Goal: Ask a question

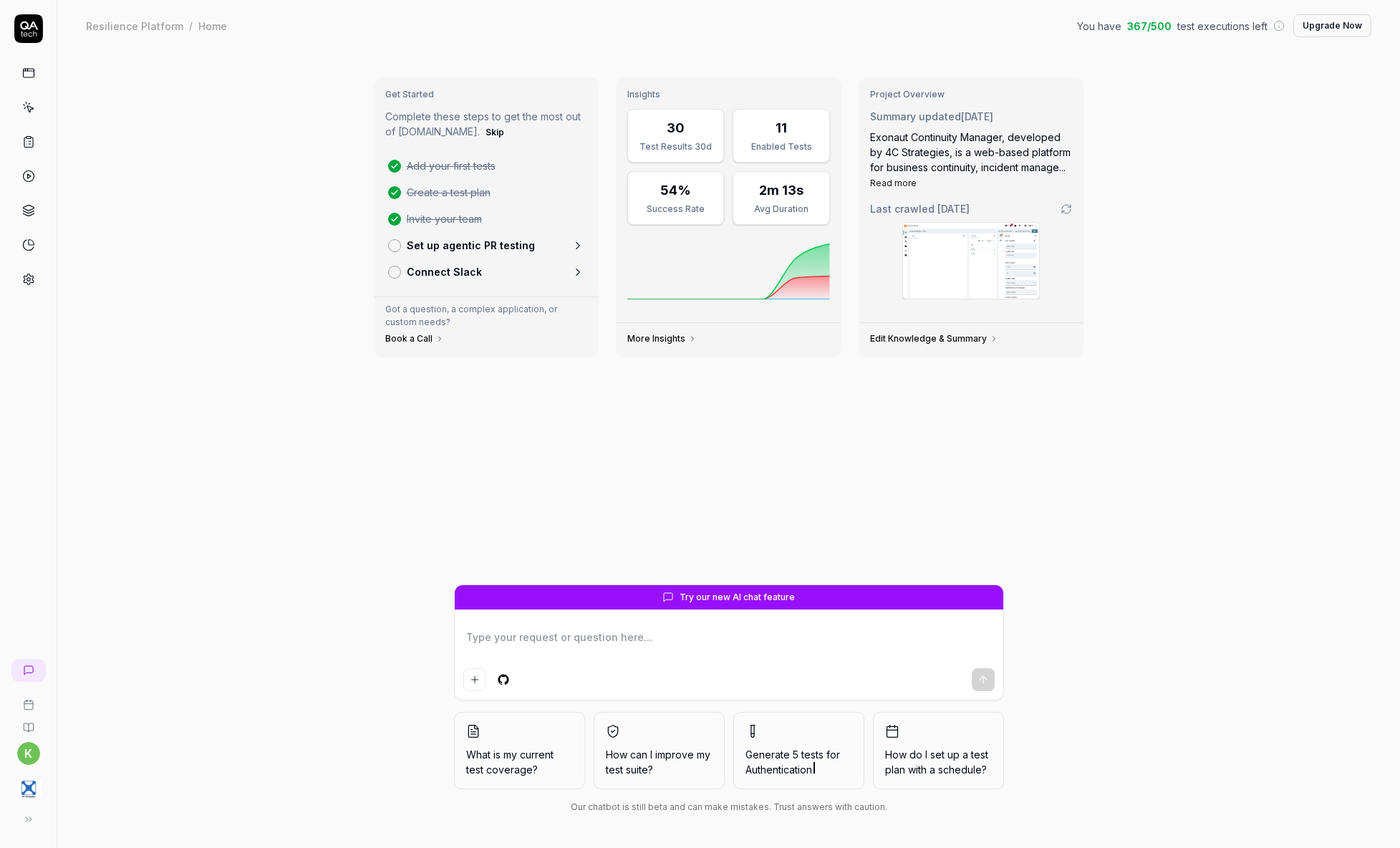
click at [28, 787] on img "button" at bounding box center [28, 789] width 26 height 26
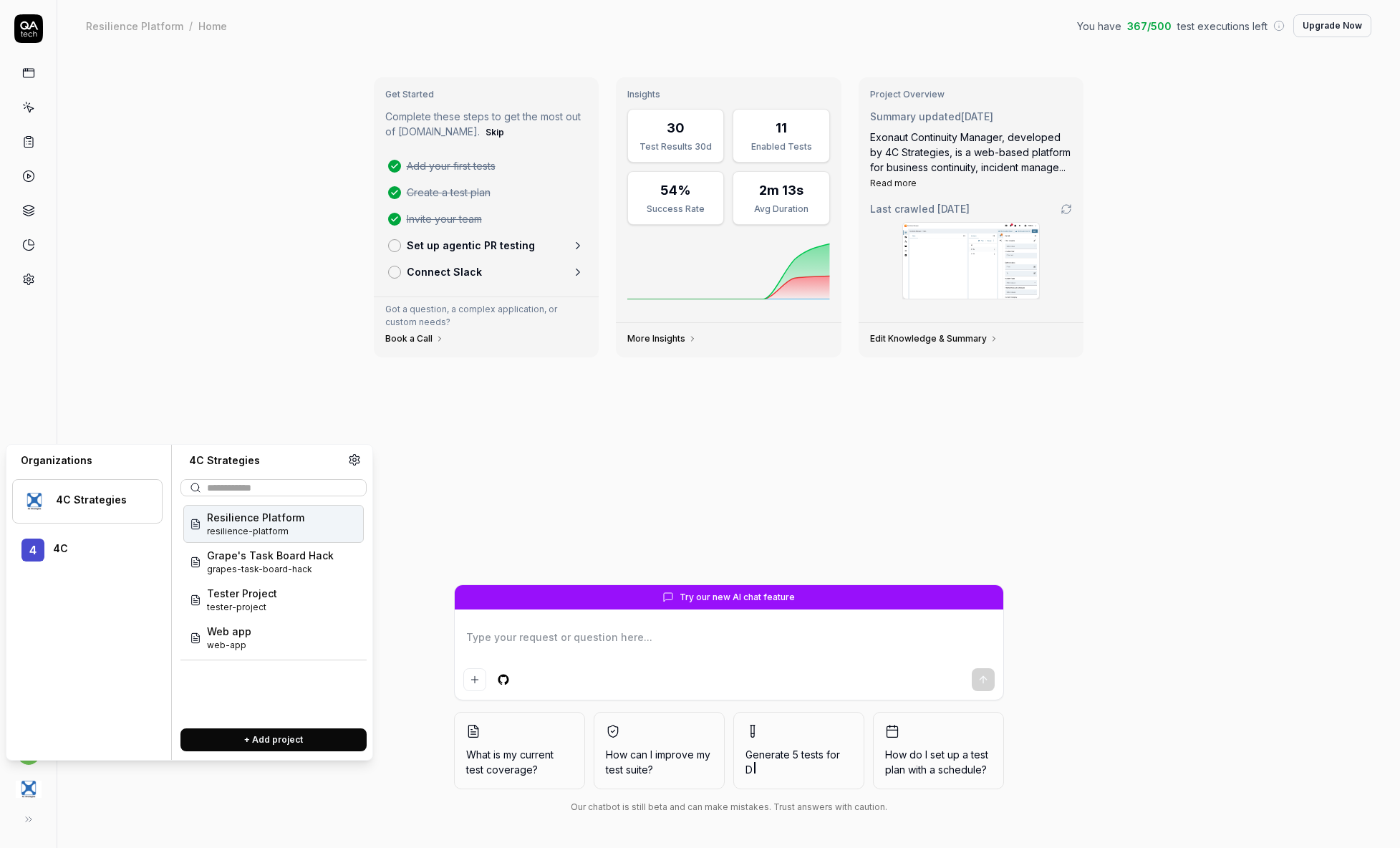
click at [290, 516] on span "Resilience Platform" at bounding box center [256, 517] width 97 height 15
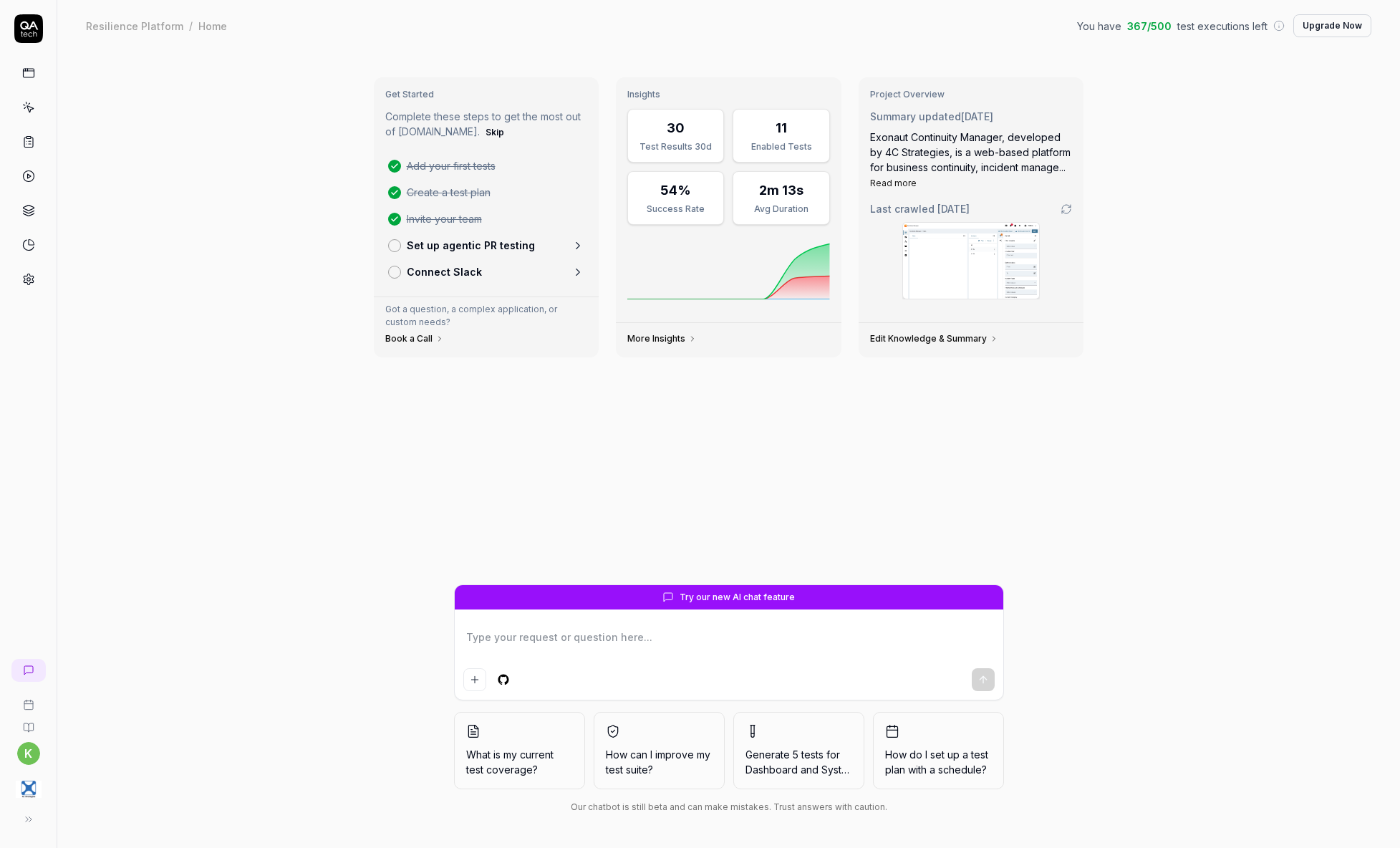
click at [228, 299] on div "Get Started Complete these steps to get the most out of QA.tech. Skip Add your …" at bounding box center [728, 450] width 1343 height 796
click at [27, 275] on icon at bounding box center [28, 279] width 13 height 13
type textarea "*"
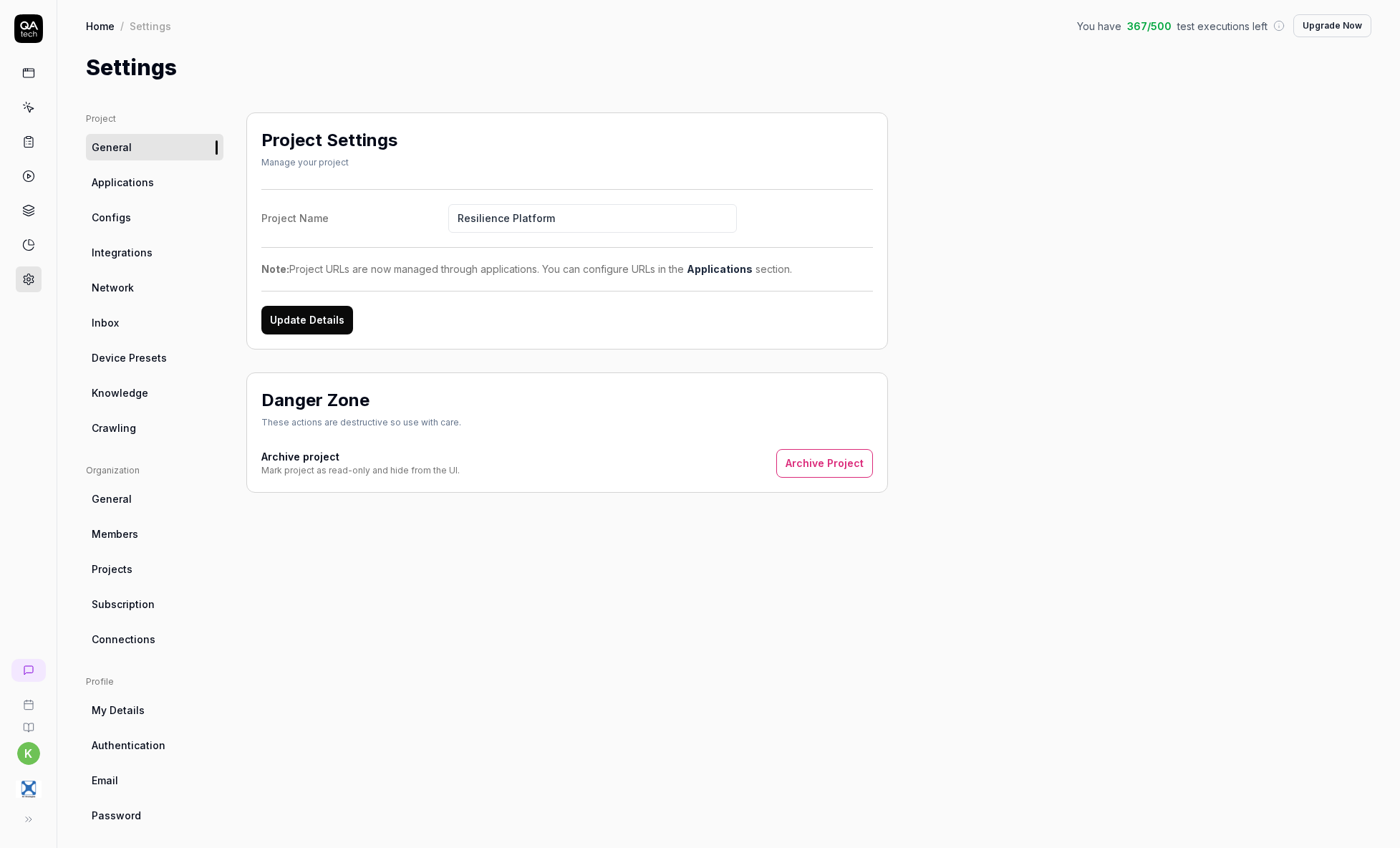
click at [141, 176] on span "Applications" at bounding box center [122, 182] width 62 height 15
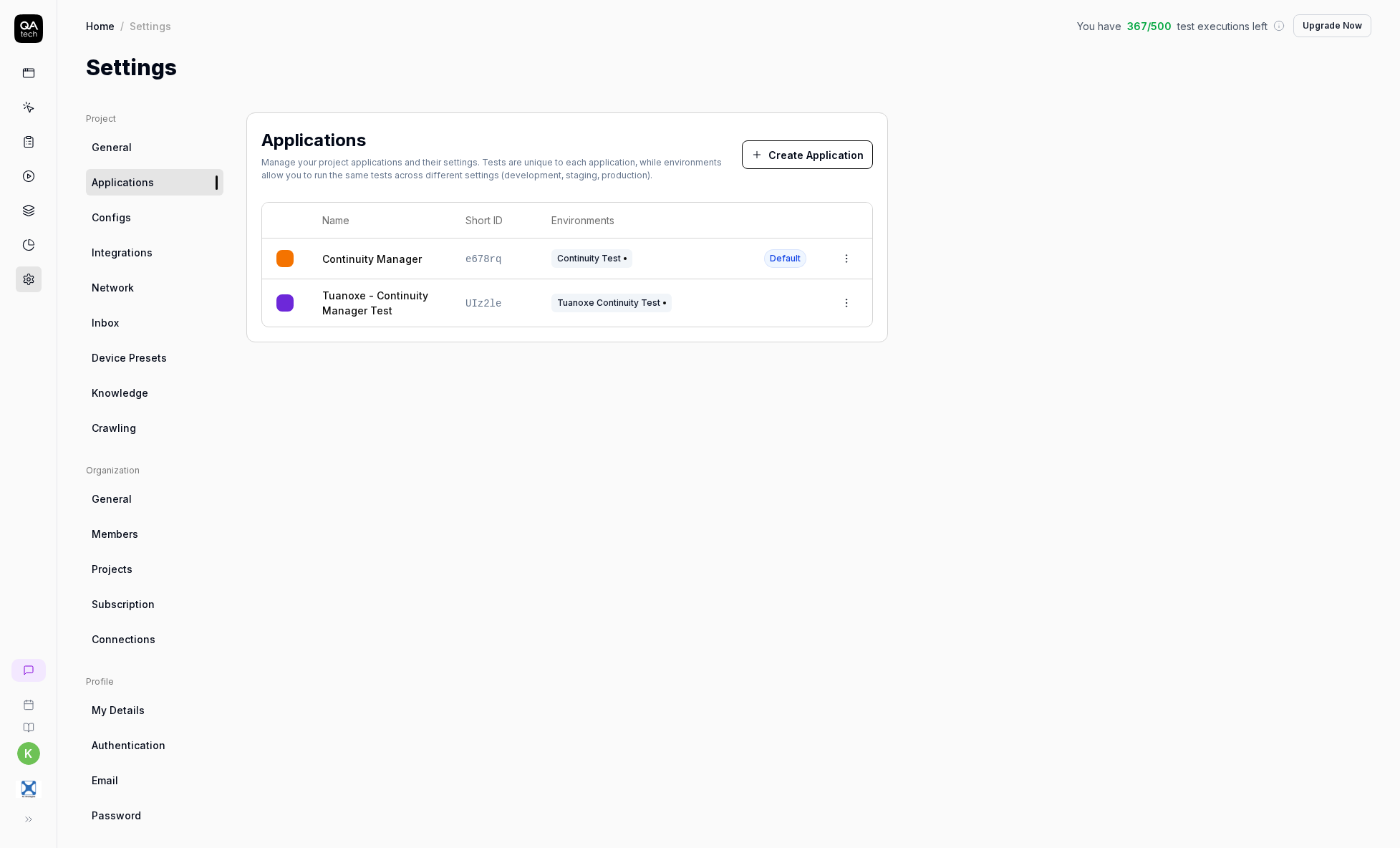
click at [844, 305] on html "k Home / Settings You have 367 / 500 test executions left Upgrade Now Home / Se…" at bounding box center [700, 424] width 1400 height 848
click at [776, 393] on span "Edit" at bounding box center [777, 397] width 19 height 15
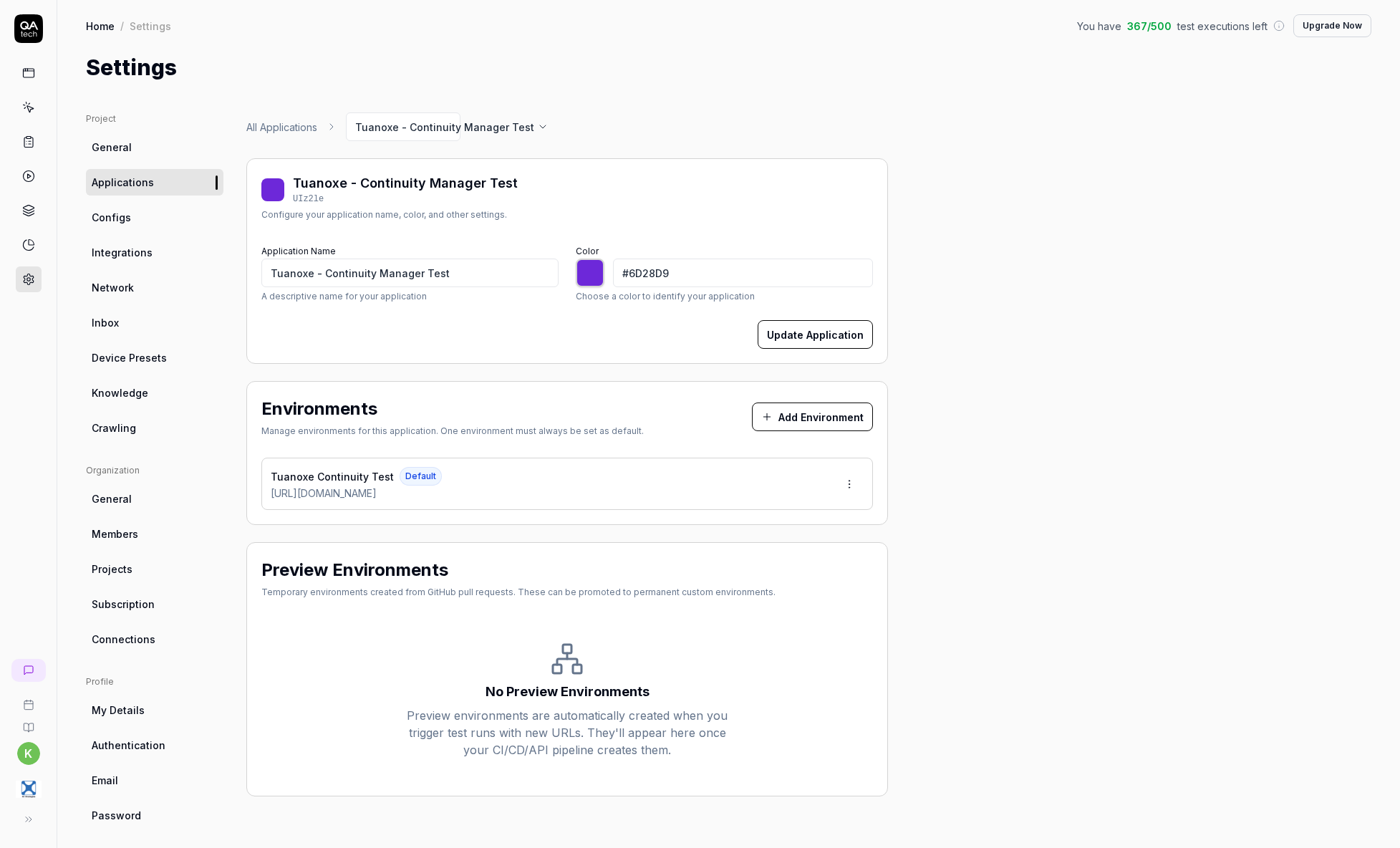
type input "*******"
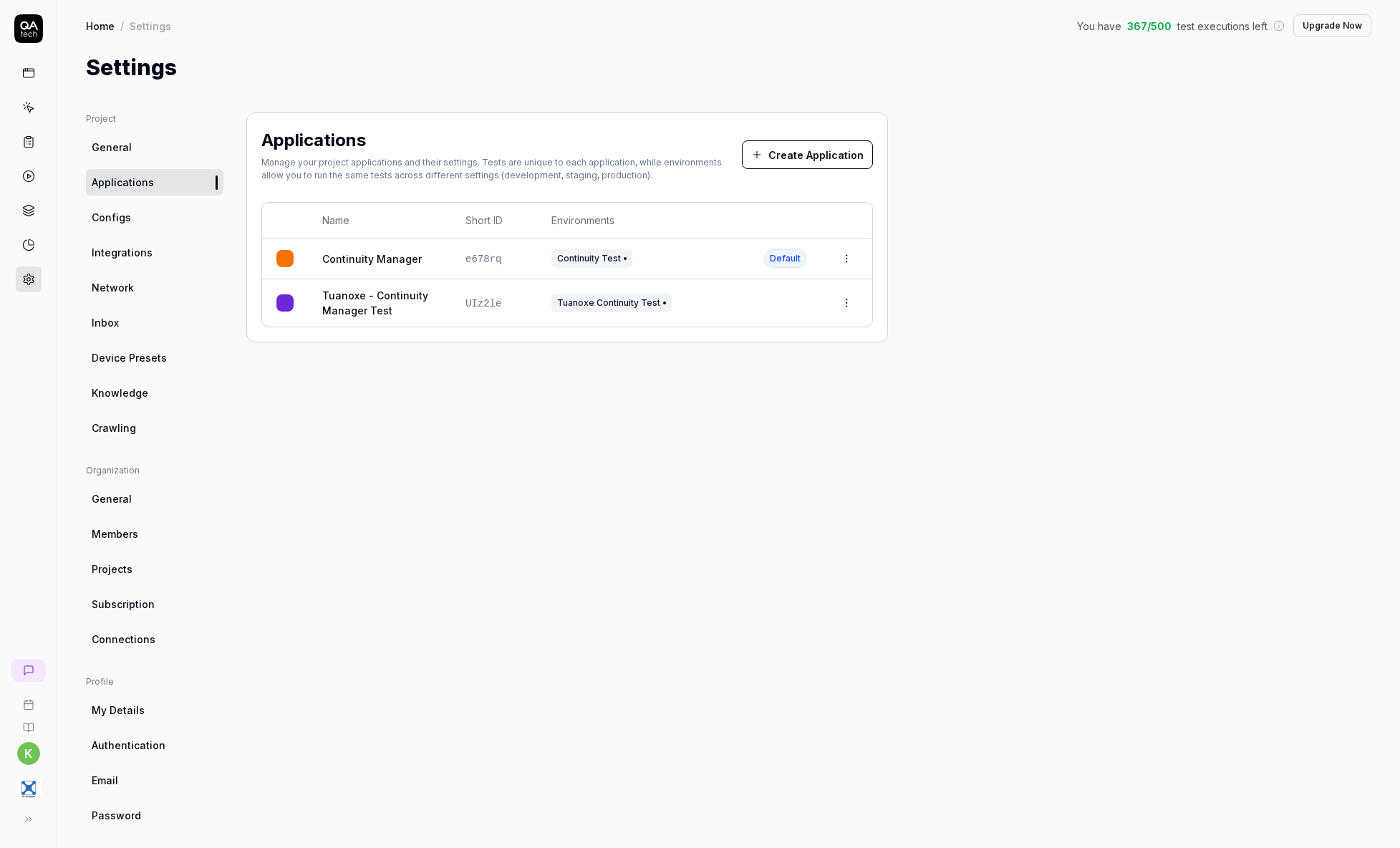
click at [849, 299] on html "k Home / Settings You have 367 / 500 test executions left Upgrade Now Home / Se…" at bounding box center [700, 424] width 1400 height 848
click at [788, 455] on span "Delete" at bounding box center [784, 460] width 33 height 15
click at [852, 253] on html "Application deleted k Home / Settings You have 367 / 500 test executions left U…" at bounding box center [700, 424] width 1400 height 848
click at [769, 358] on div "Edit" at bounding box center [780, 353] width 168 height 31
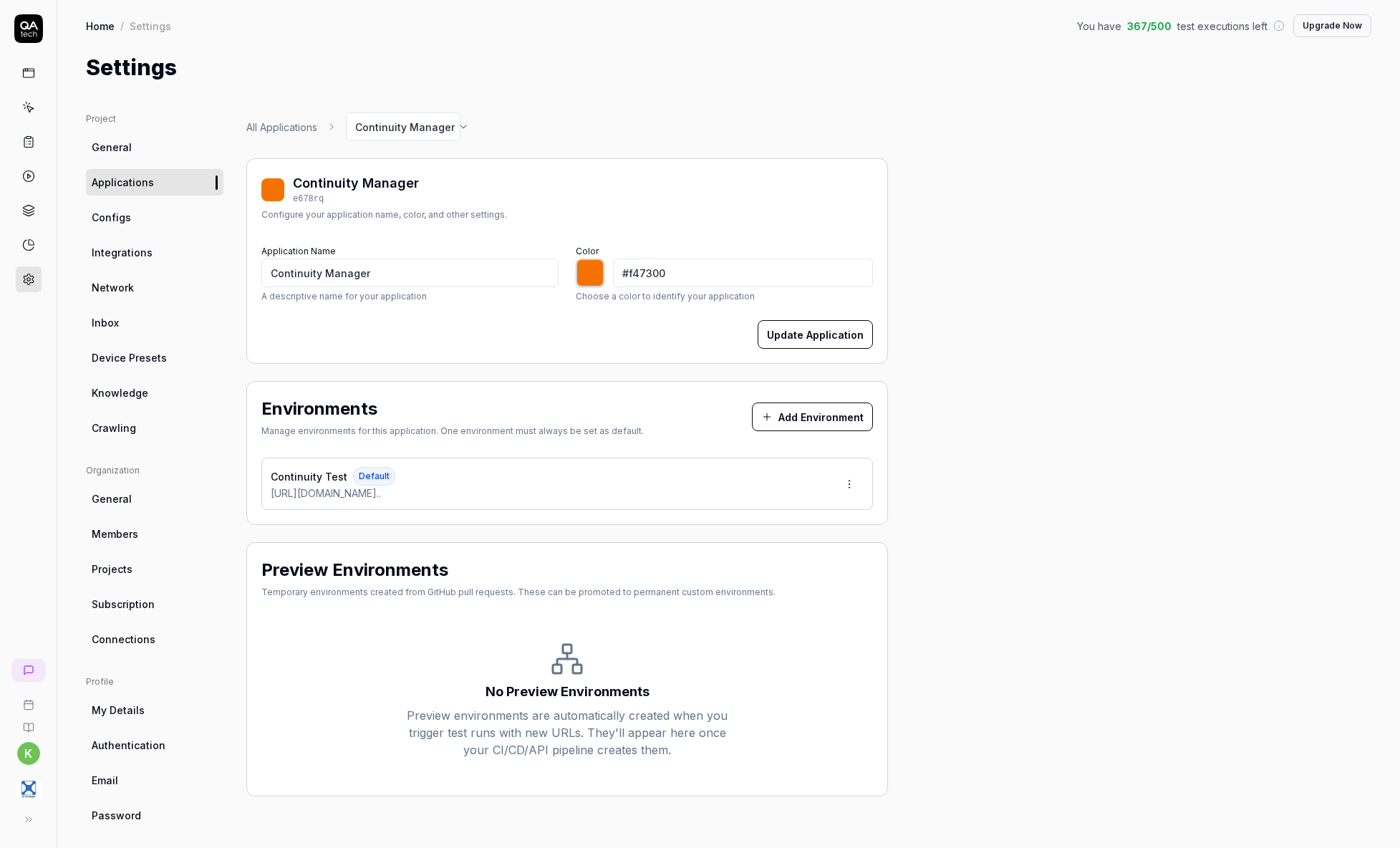
click at [25, 781] on img "button" at bounding box center [28, 789] width 26 height 26
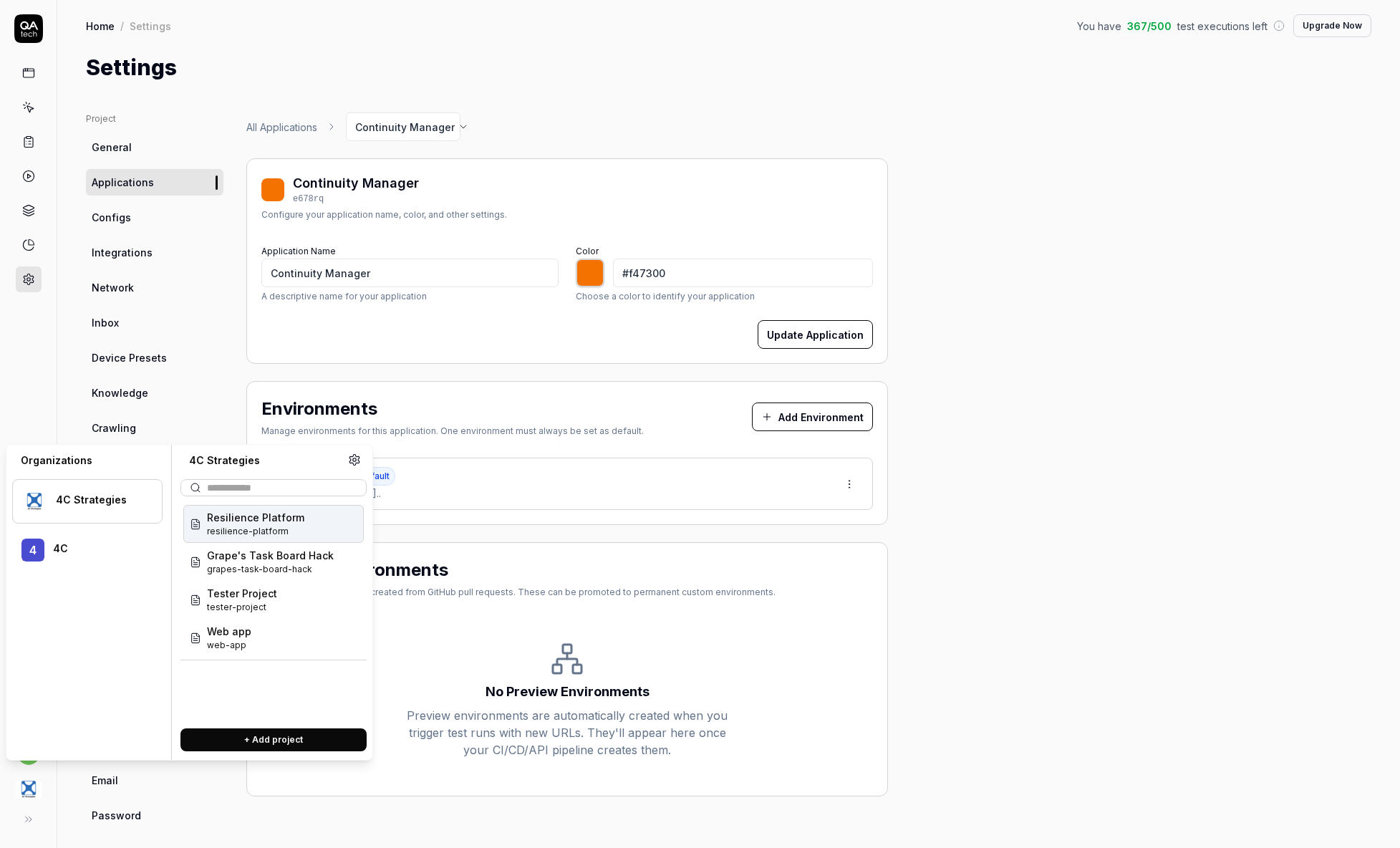
click at [898, 169] on div "Project General Applications Configs Integrations Network Inbox Device Presets …" at bounding box center [729, 470] width 1286 height 716
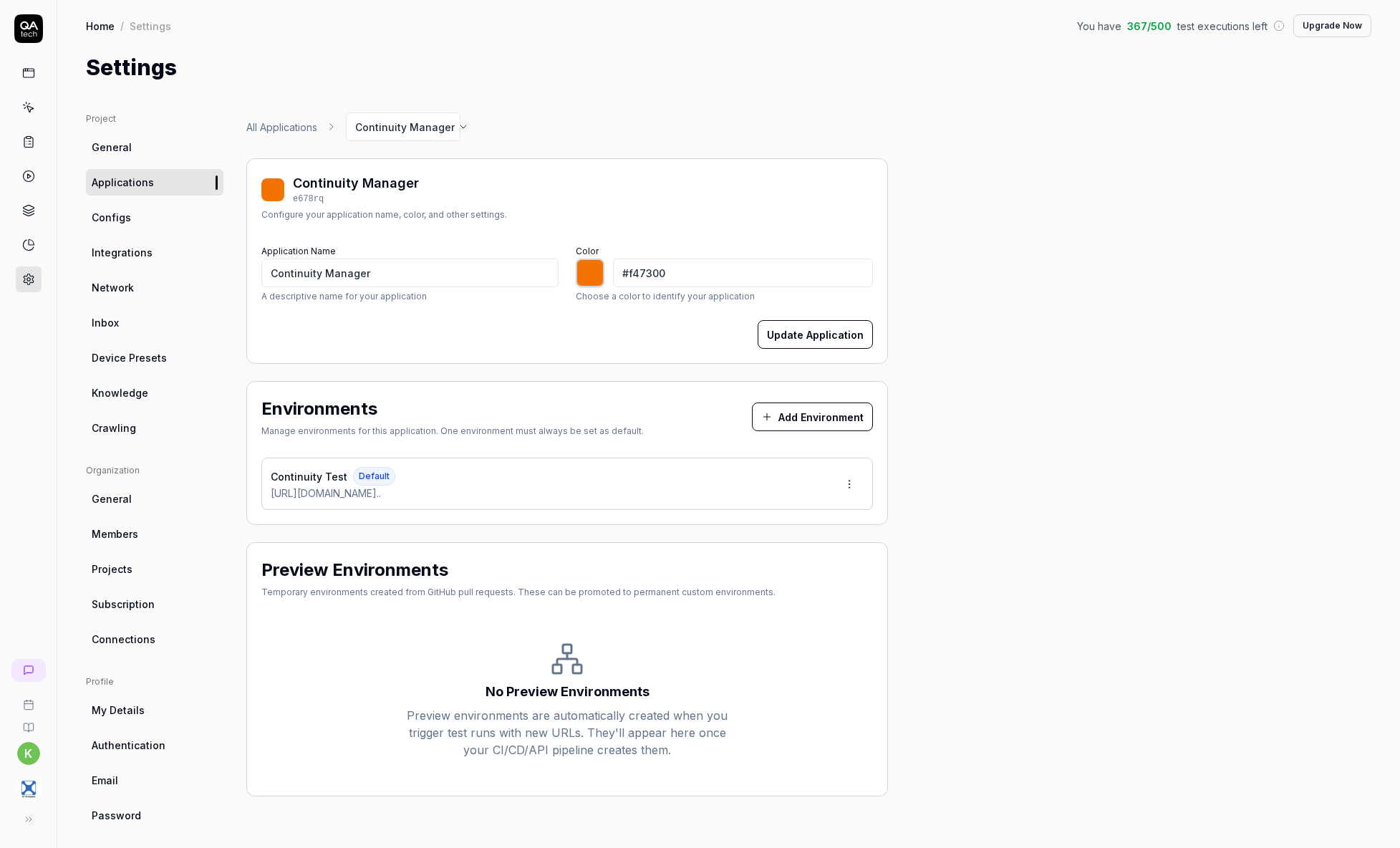
click at [104, 24] on link "Home" at bounding box center [100, 26] width 29 height 14
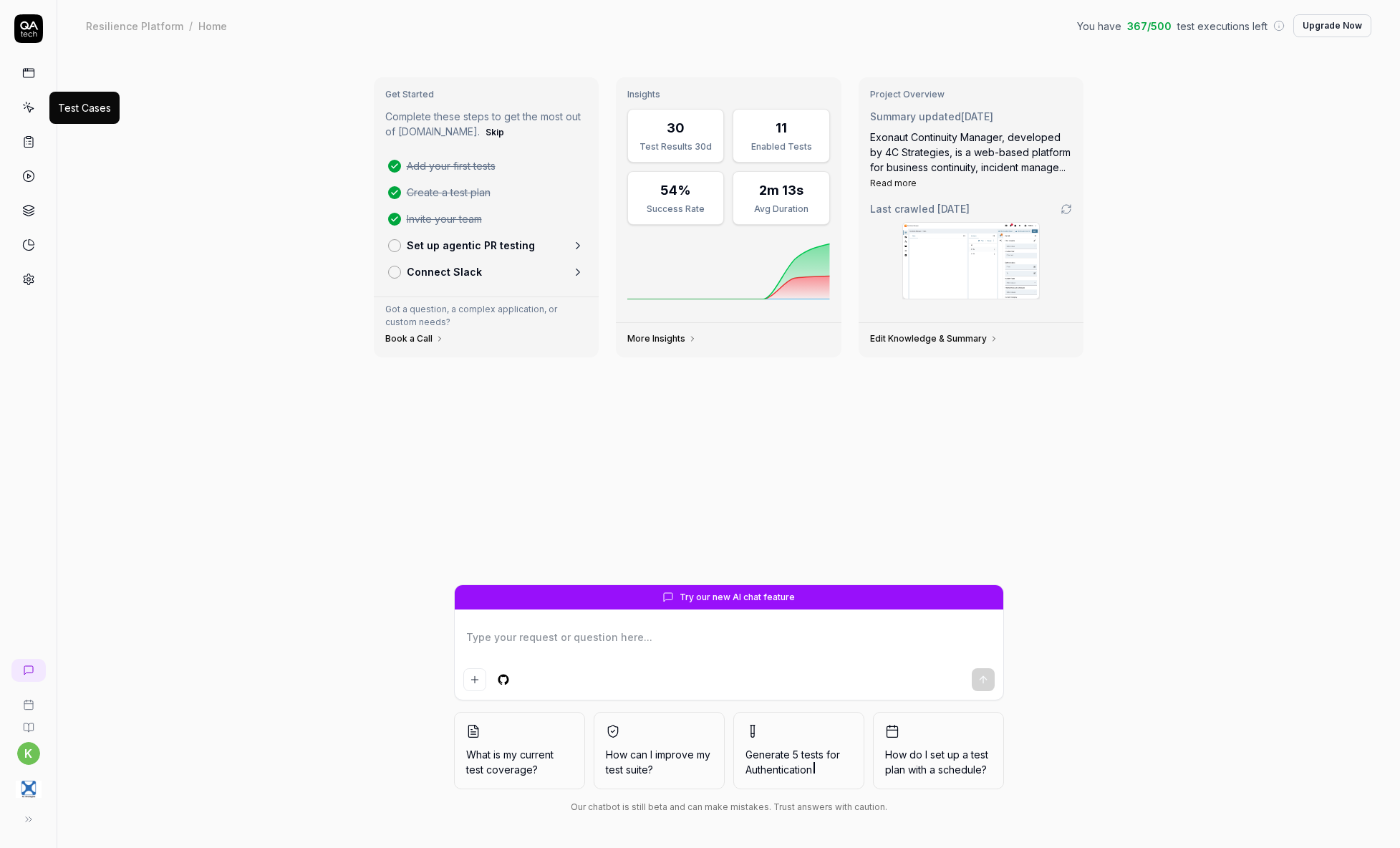
type textarea "*"
click at [29, 100] on link at bounding box center [28, 107] width 26 height 26
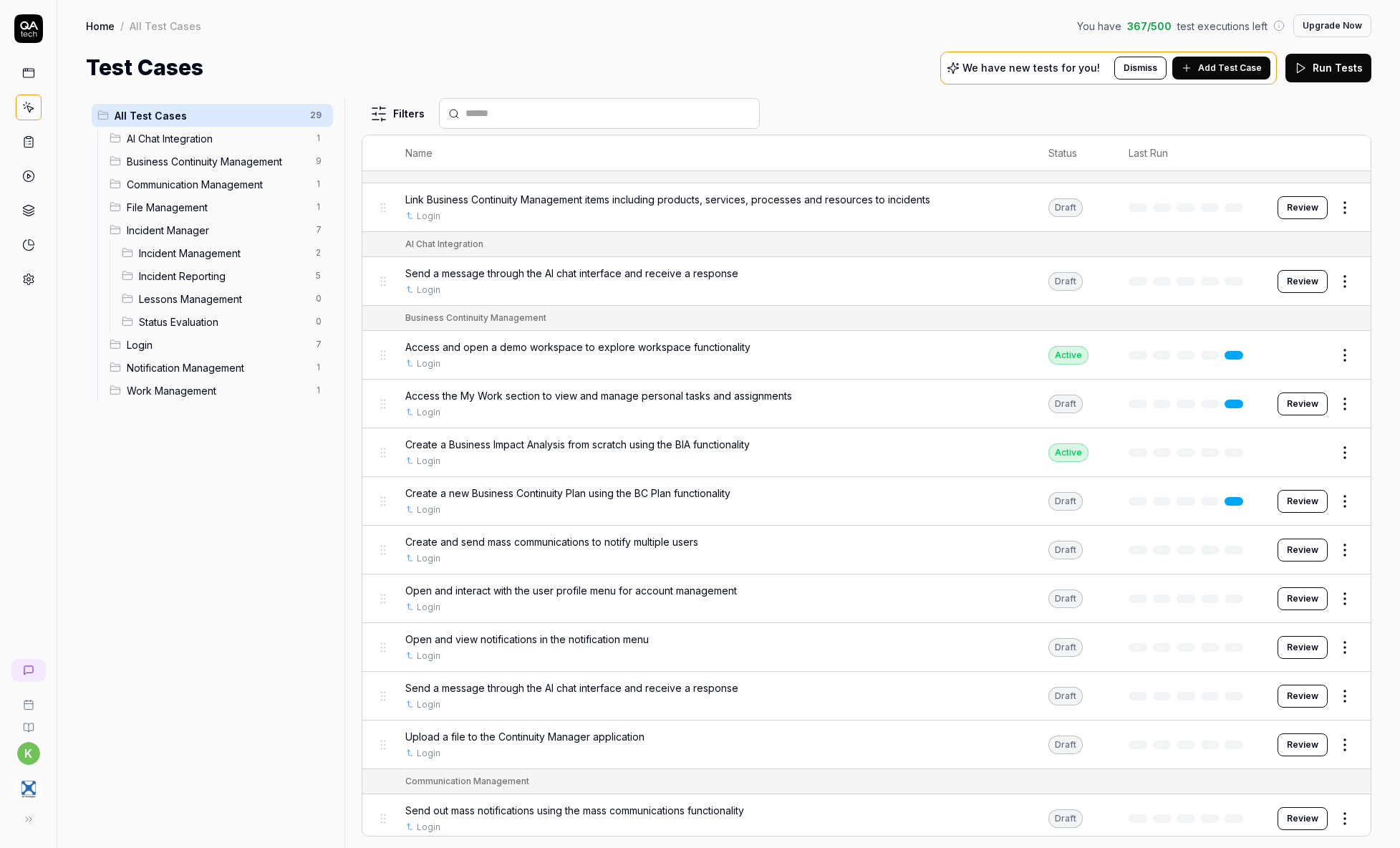
click at [608, 35] on div "Home / All Test Cases You have 367 / 500 test executions left Upgrade Now" at bounding box center [729, 25] width 1286 height 23
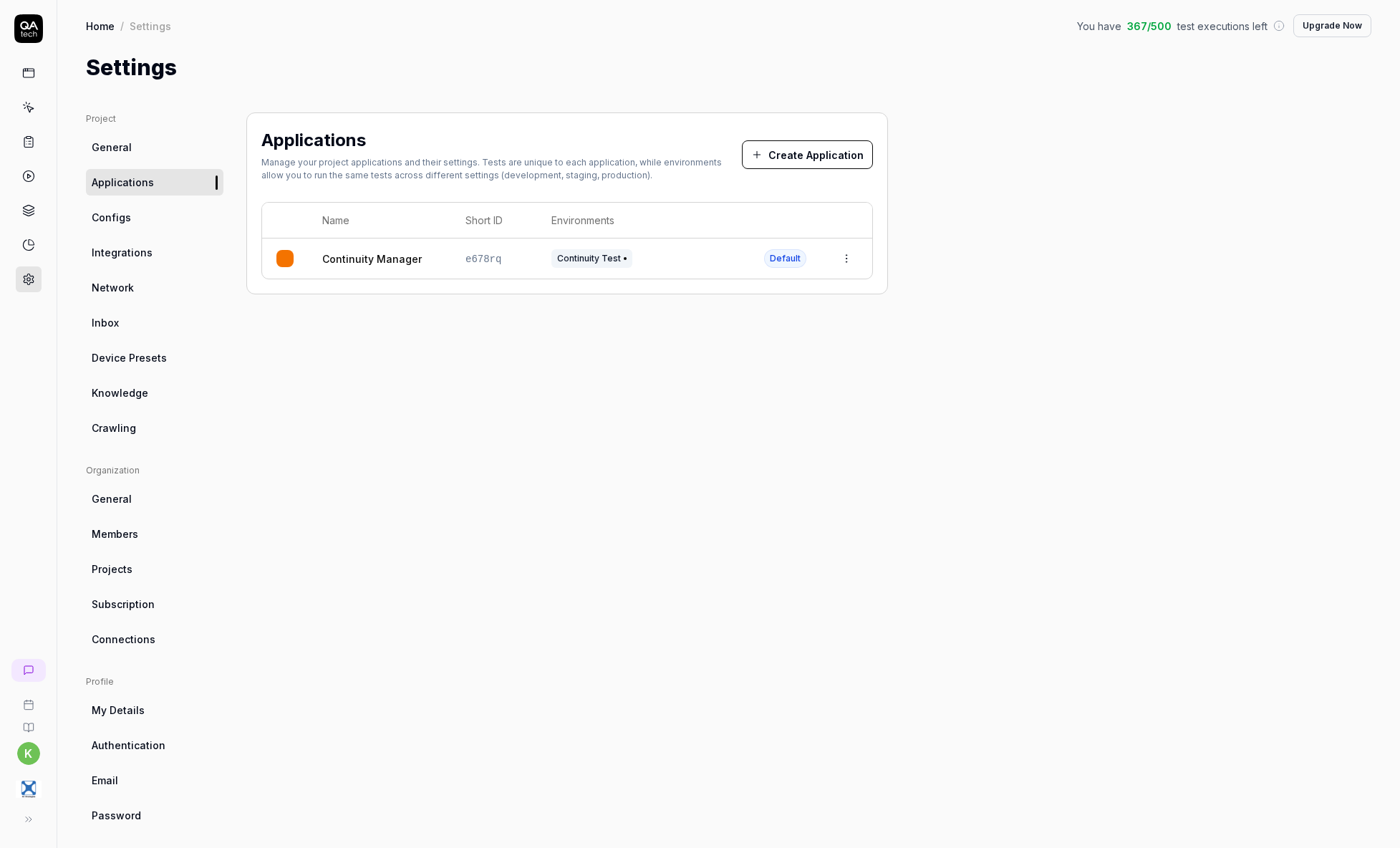
click at [838, 252] on html "k Home / Settings You have 367 / 500 test executions left Upgrade Now Home / Se…" at bounding box center [700, 424] width 1400 height 848
click at [749, 355] on div "Edit" at bounding box center [780, 353] width 168 height 31
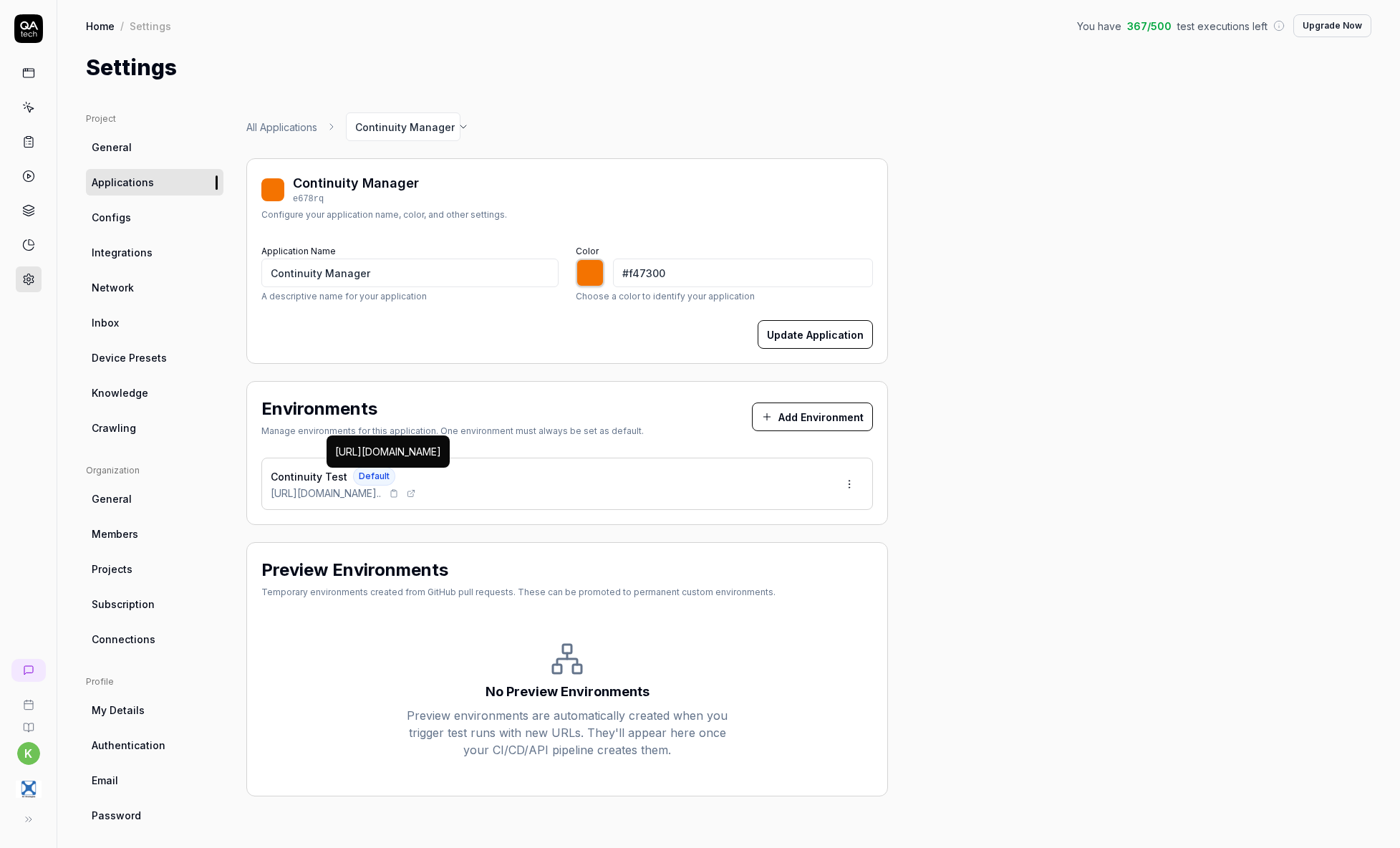
drag, startPoint x: 263, startPoint y: 491, endPoint x: 440, endPoint y: 487, distance: 177.0
click at [439, 489] on div "Continuity Test Default [URL][DOMAIN_NAME].." at bounding box center [568, 484] width 611 height 53
copy span "[URL][DOMAIN_NAME]"
click at [677, 97] on div "Project General Applications Configs Integrations Network Inbox Device Presets …" at bounding box center [728, 470] width 1343 height 774
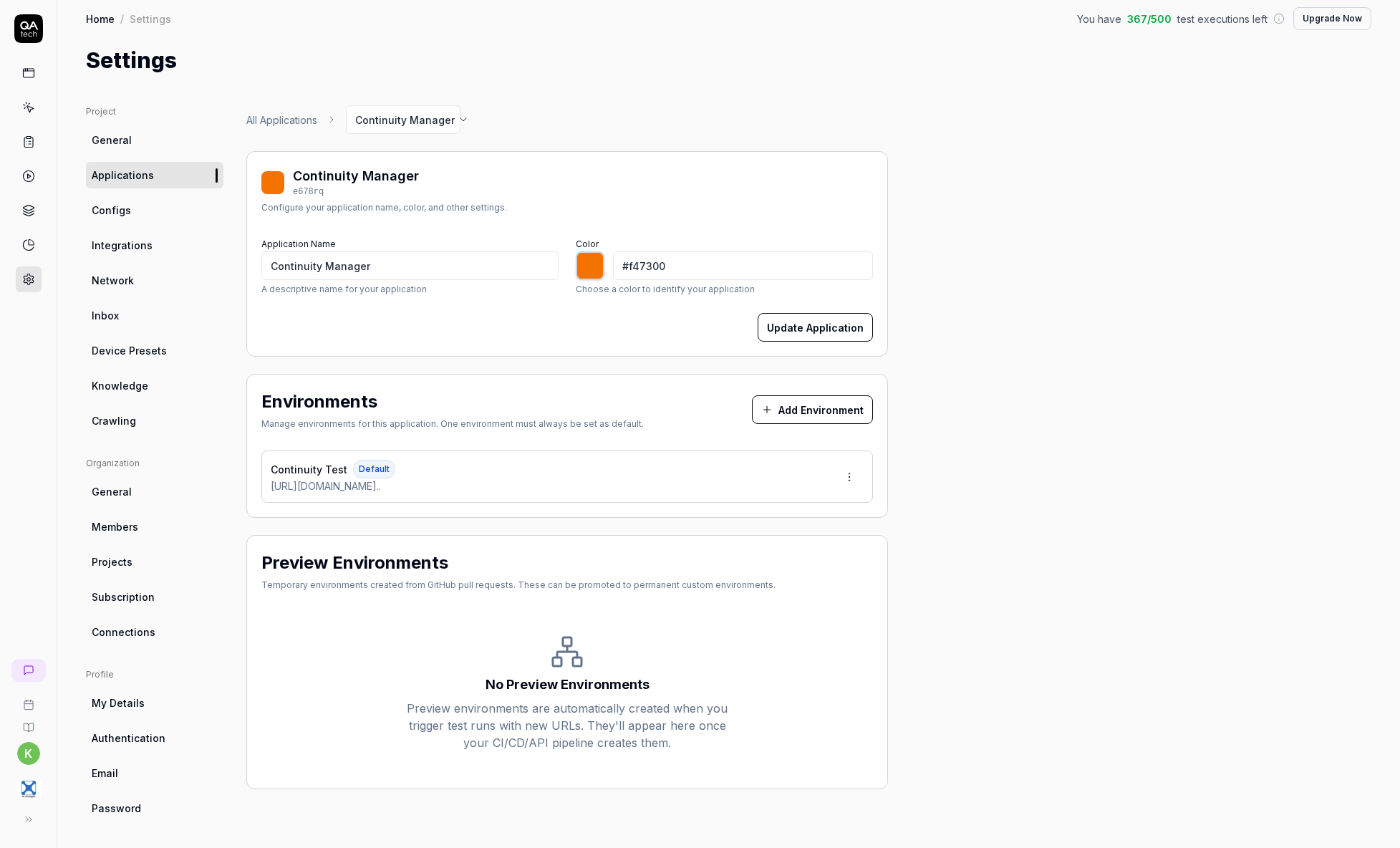
scroll to position [9, 0]
click at [23, 70] on rect at bounding box center [28, 73] width 11 height 9
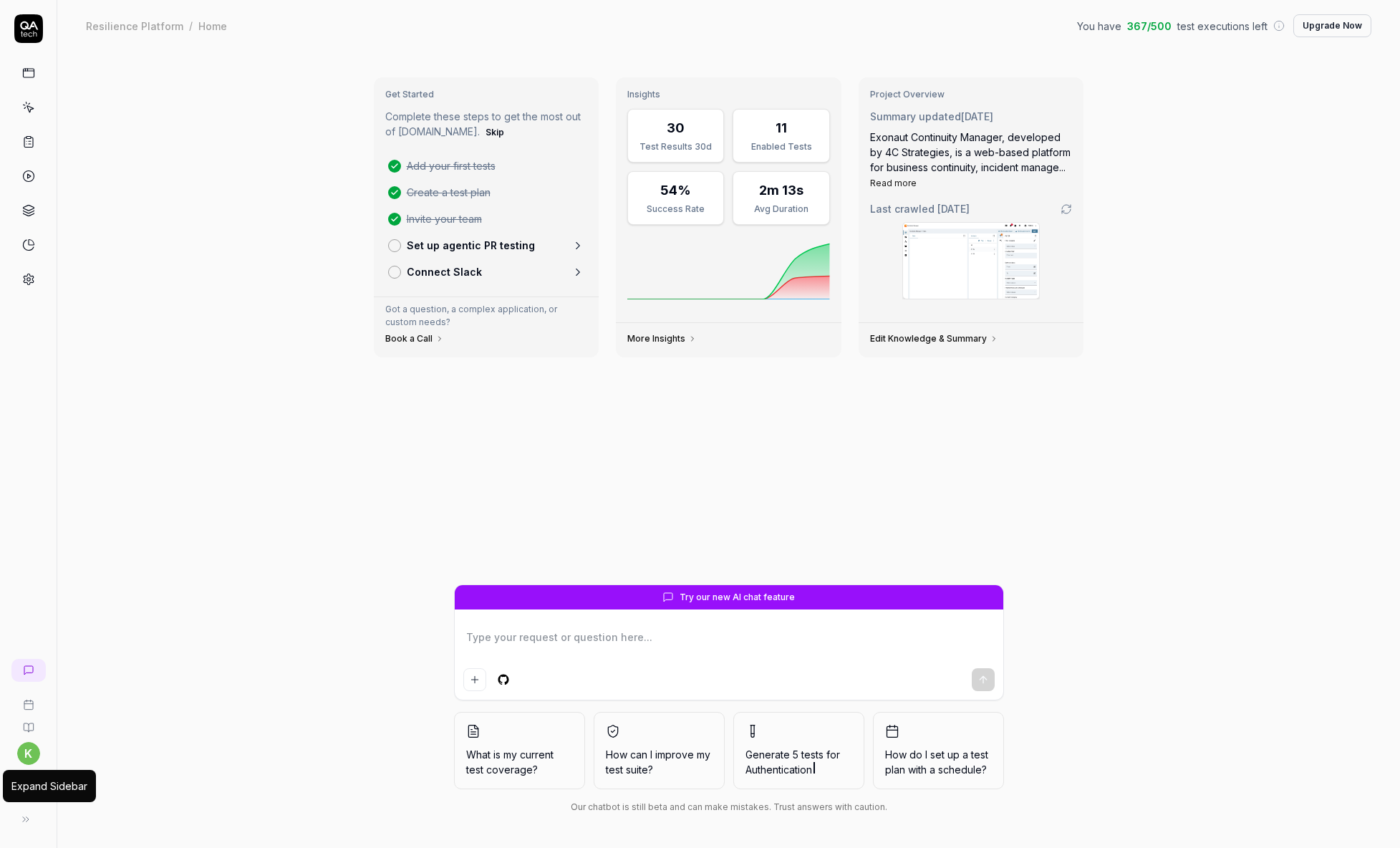
click at [31, 815] on icon at bounding box center [26, 819] width 12 height 12
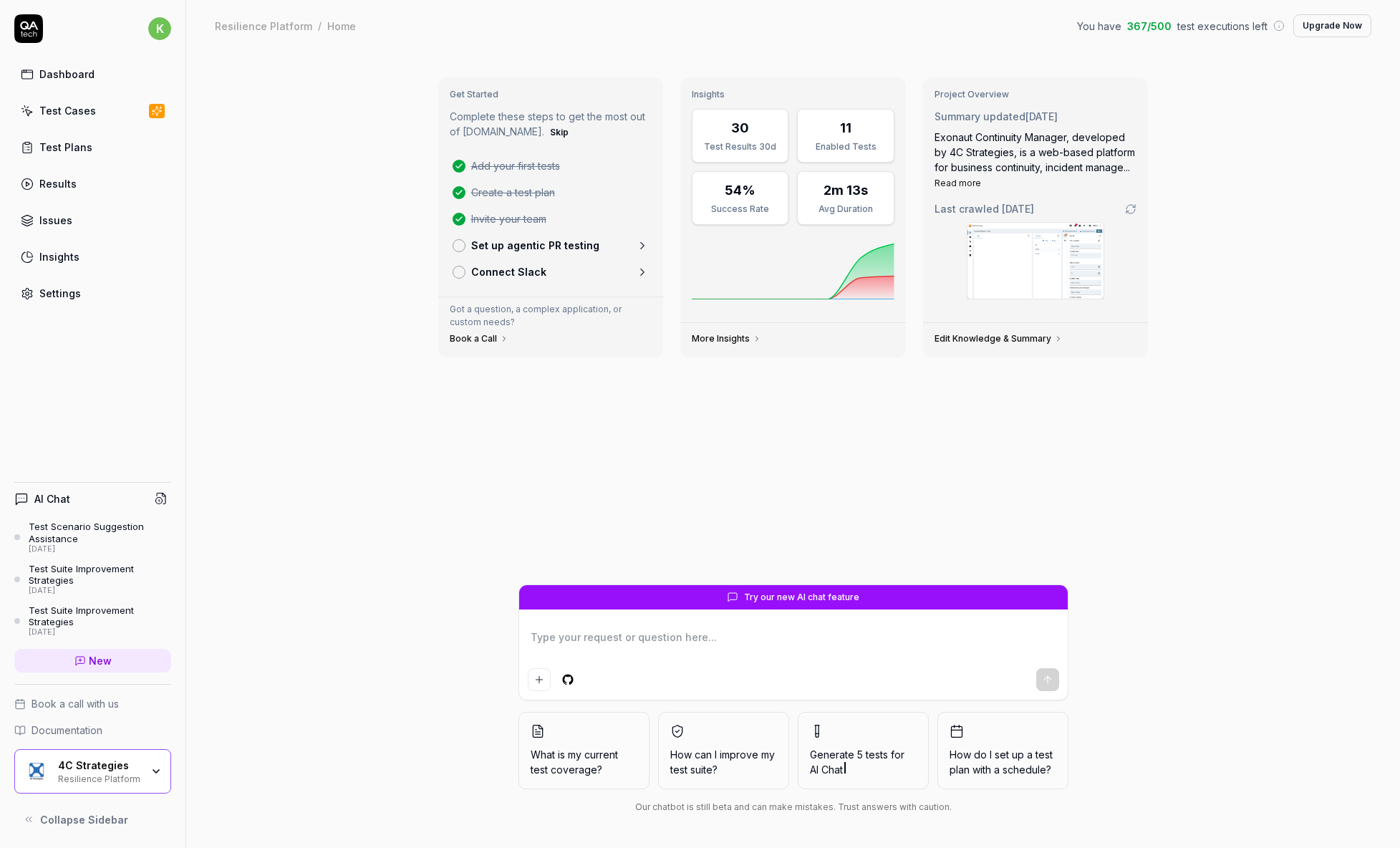
type textarea "*"
click at [910, 56] on div "Get Started Complete these steps to get the most out of [DOMAIN_NAME]. Skip Add…" at bounding box center [793, 450] width 1214 height 796
type textarea "*"
click at [165, 498] on icon at bounding box center [161, 498] width 13 height 13
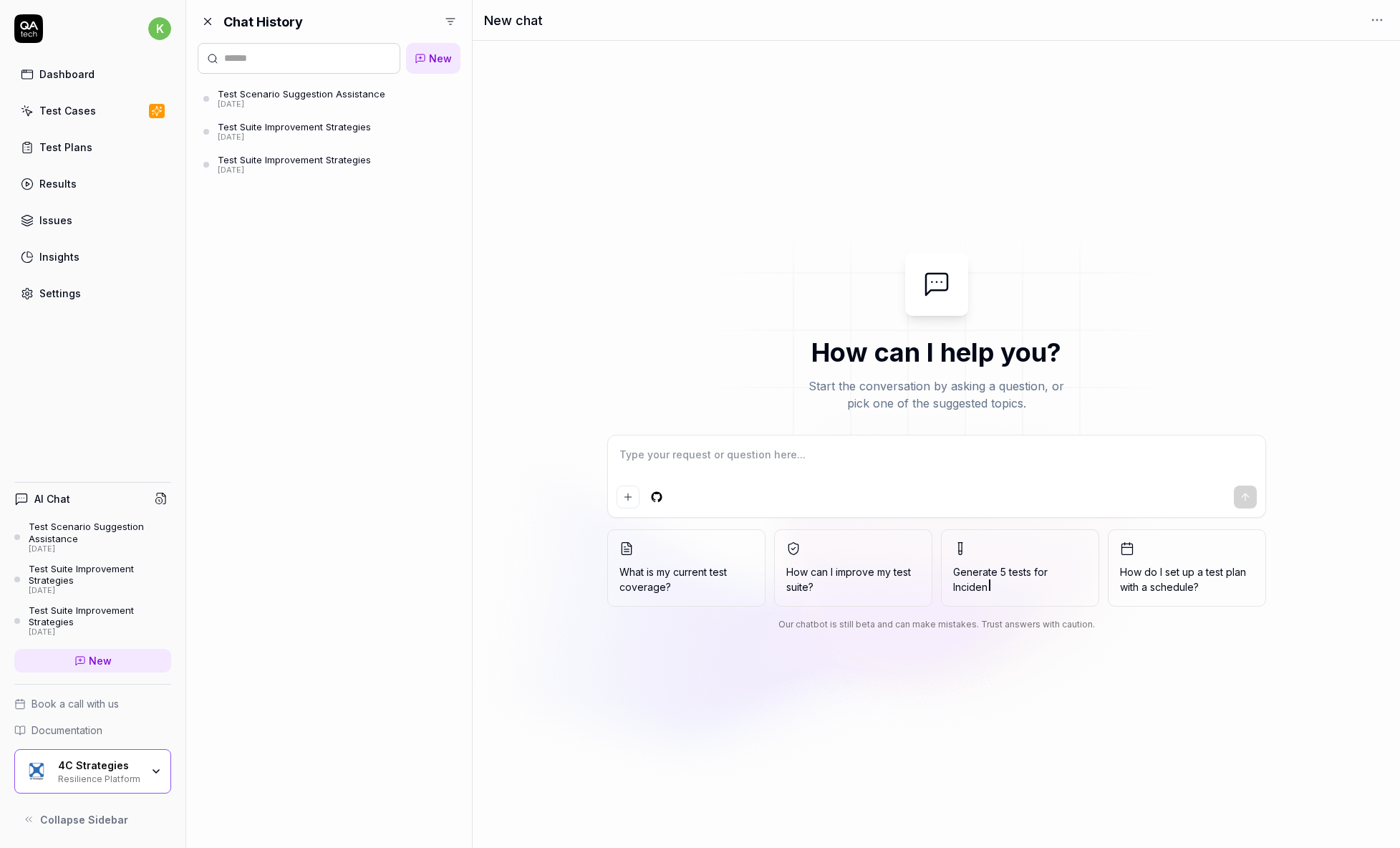
click at [91, 111] on div "Test Cases" at bounding box center [67, 111] width 56 height 15
type textarea "*"
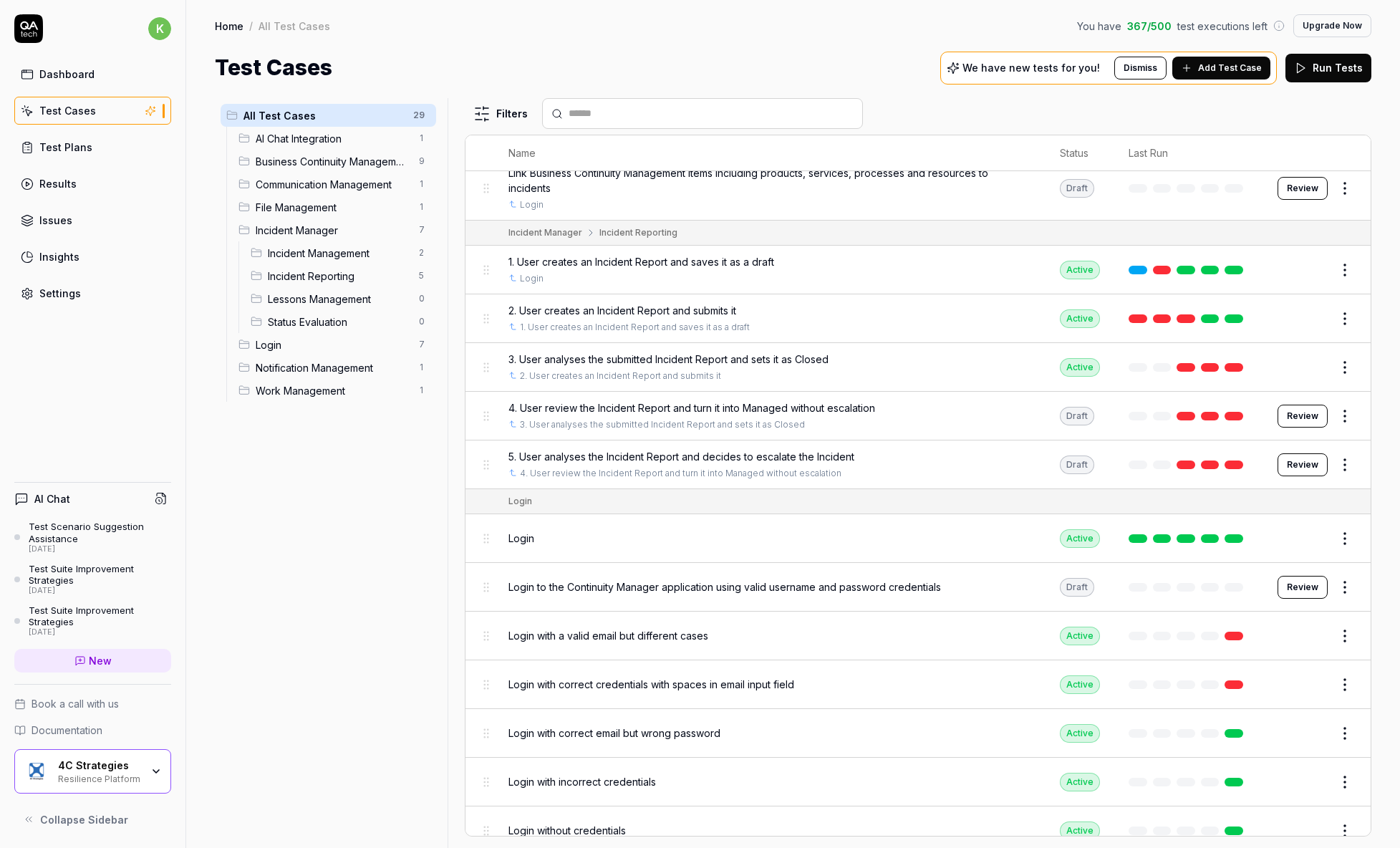
scroll to position [860, 0]
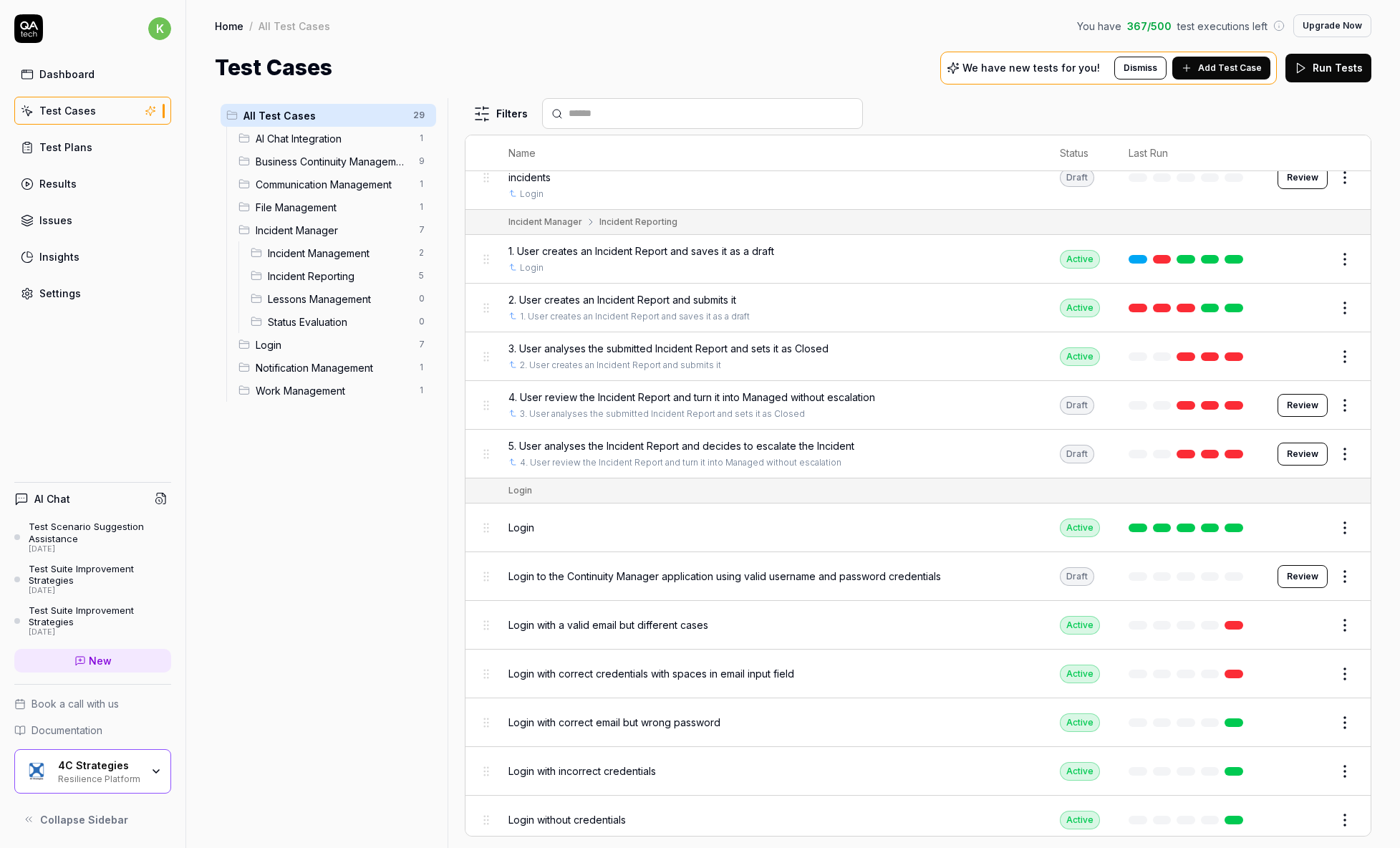
click at [86, 142] on div "Test Plans" at bounding box center [66, 147] width 53 height 15
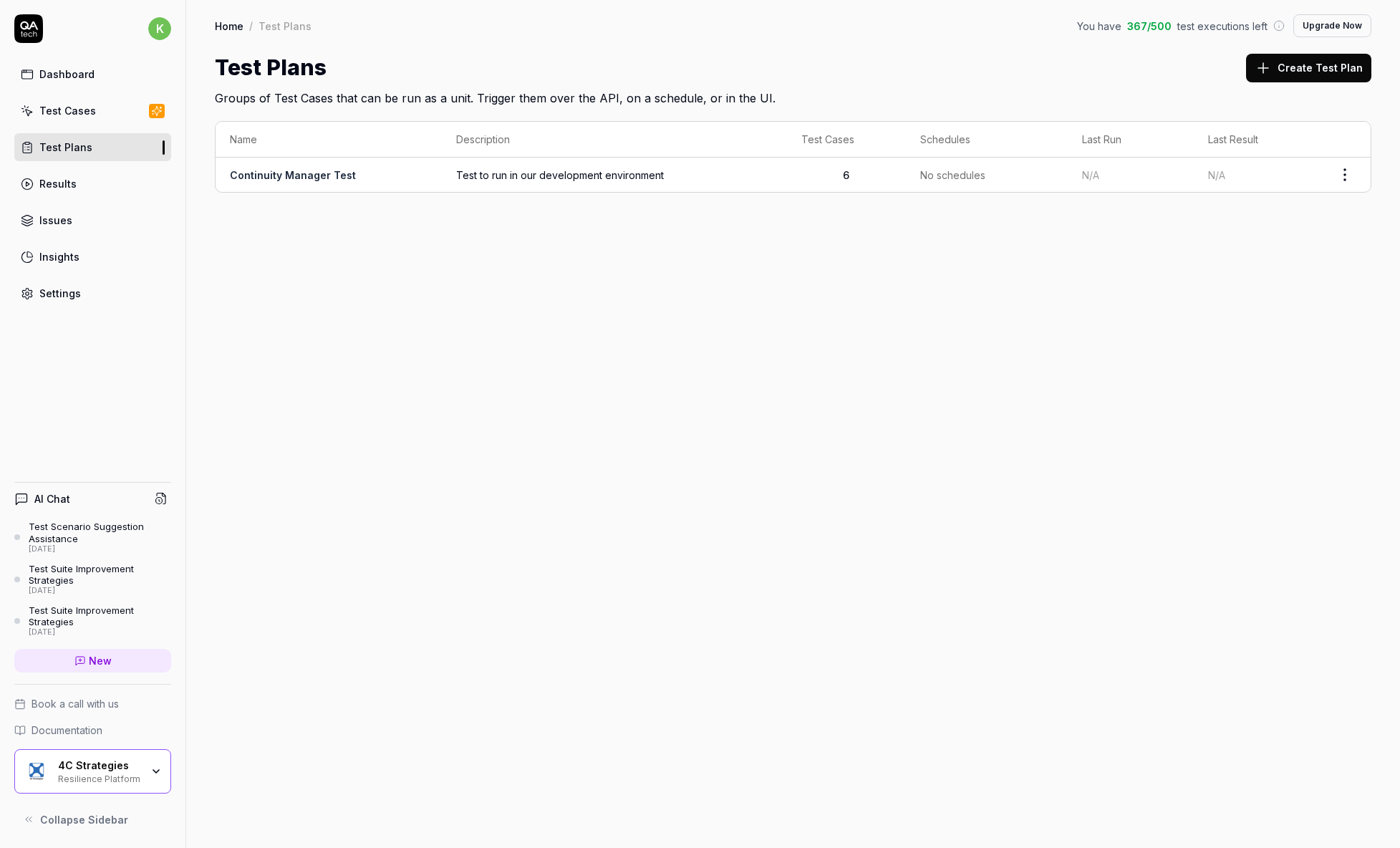
click at [339, 172] on link "Continuity Manager Test" at bounding box center [292, 176] width 126 height 13
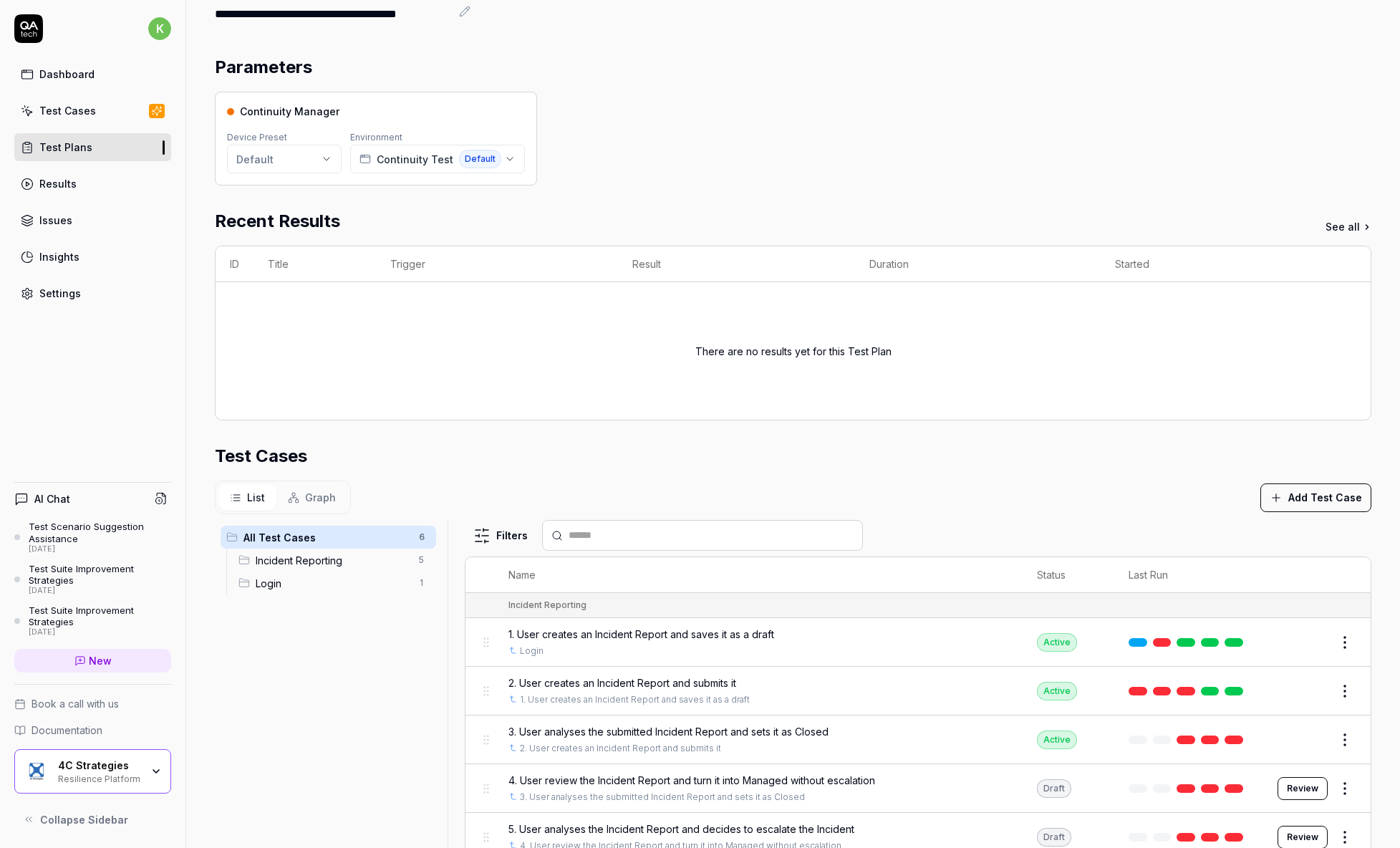
scroll to position [346, 0]
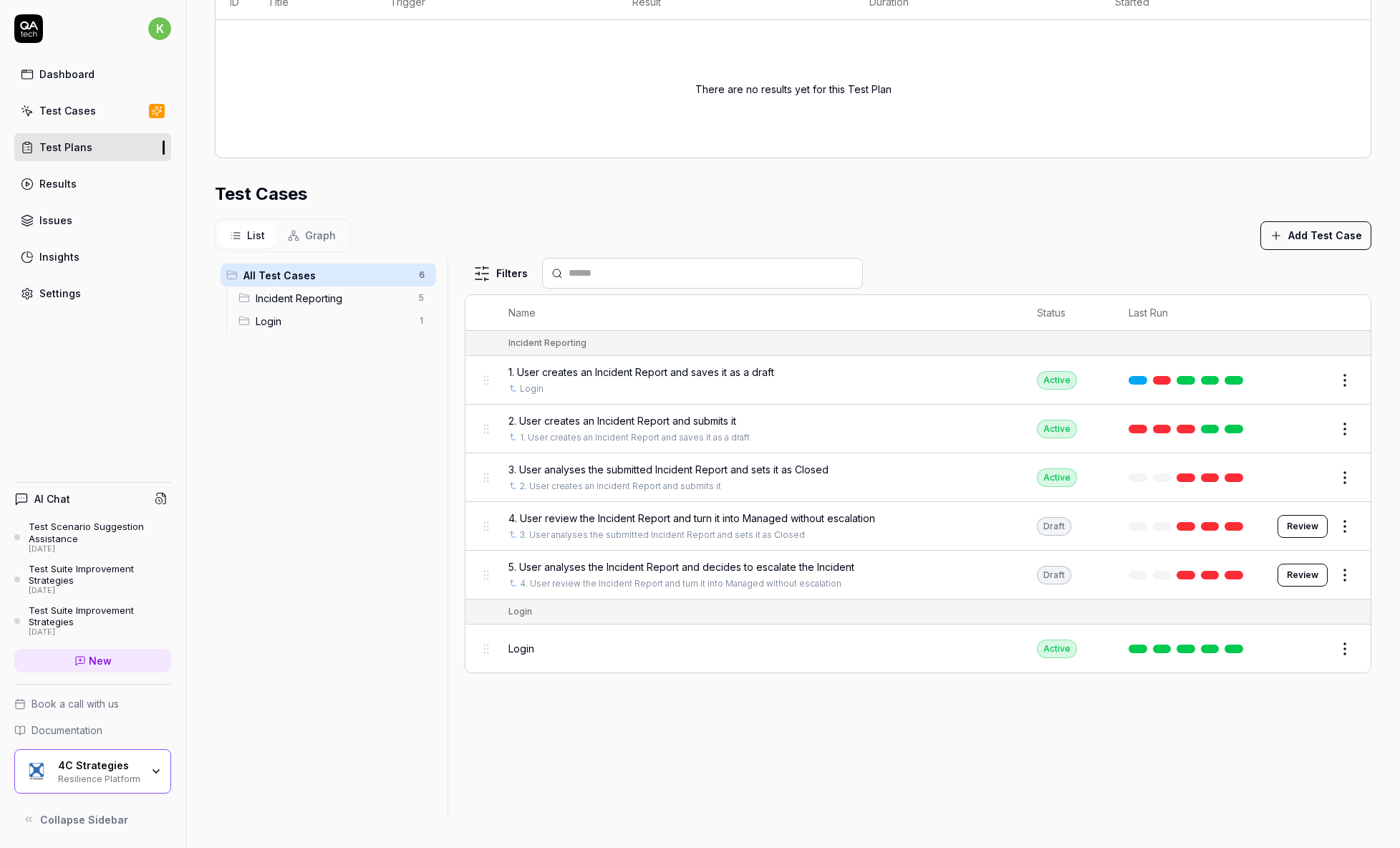
click at [347, 240] on div "List Graph" at bounding box center [283, 235] width 136 height 34
click at [311, 237] on span "Graph" at bounding box center [320, 235] width 31 height 15
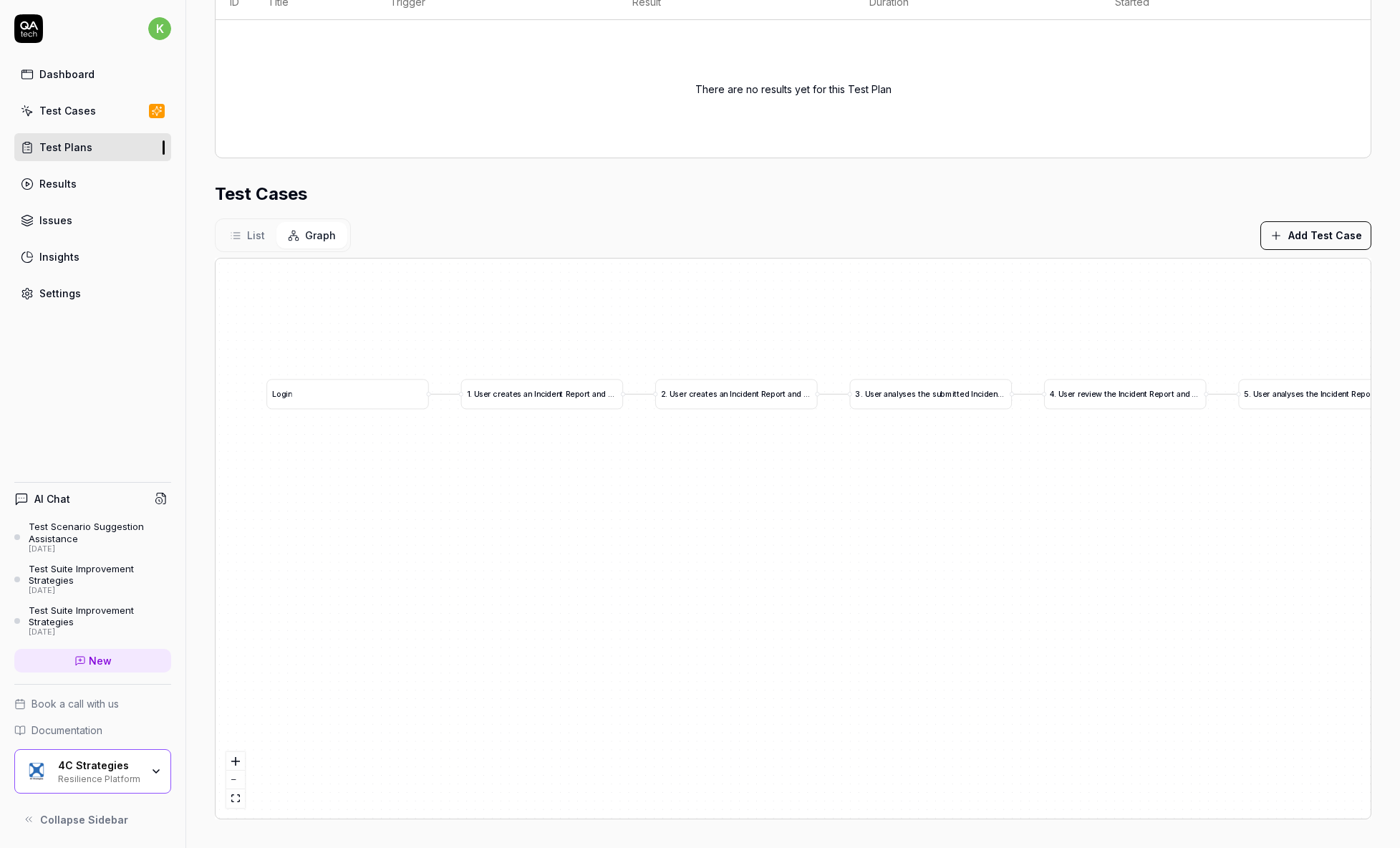
drag, startPoint x: 1012, startPoint y: 462, endPoint x: 736, endPoint y: 472, distance: 276.2
click at [736, 472] on div "1 . U s e r c r e a t e s a n I n c i d e n t R e p o r t a n d s a v e s i t a…" at bounding box center [793, 538] width 1155 height 560
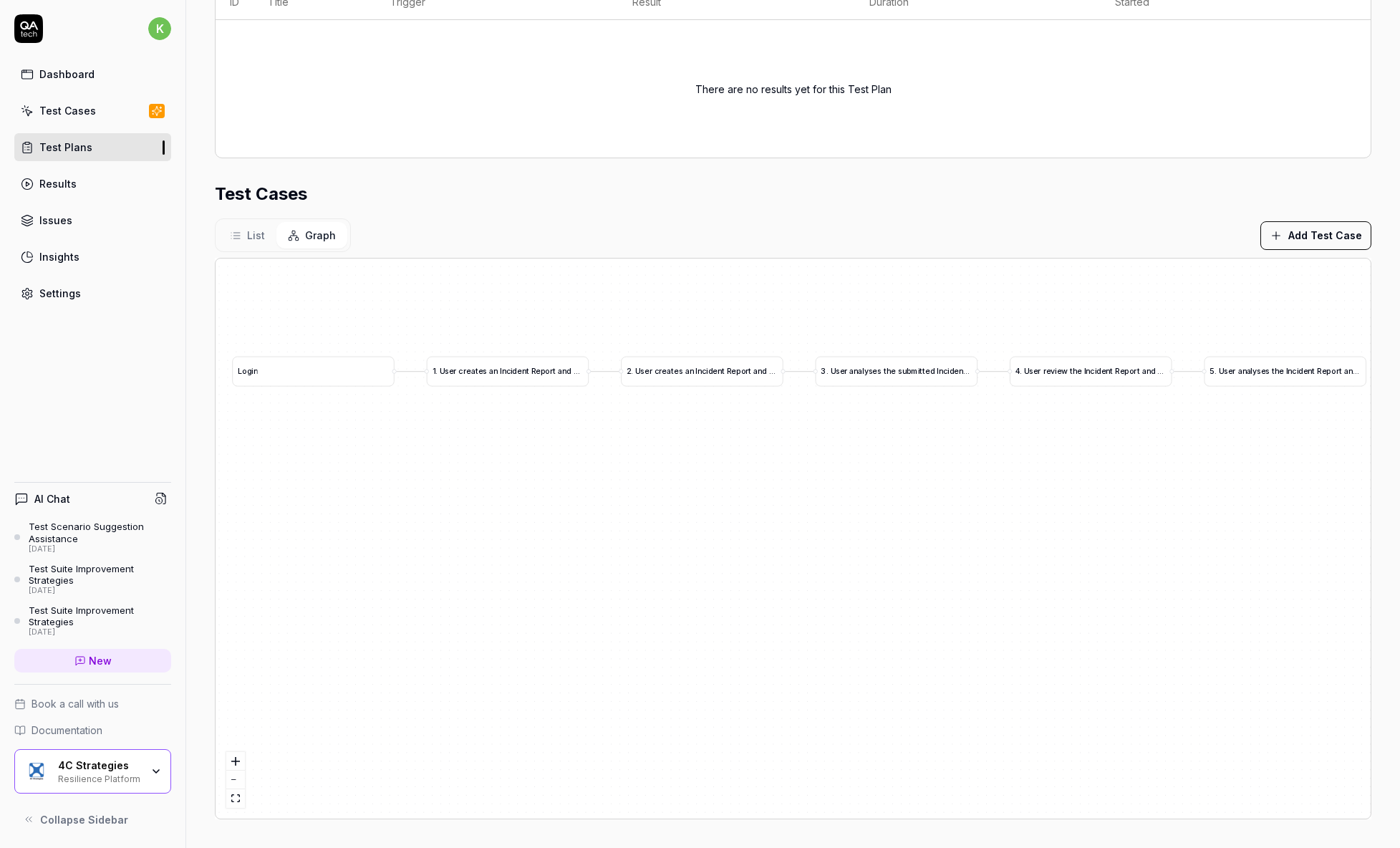
drag, startPoint x: 727, startPoint y: 474, endPoint x: 692, endPoint y: 452, distance: 41.3
click at [692, 452] on div "1 . U s e r c r e a t e s a n I n c i d e n t R e p o r t a n d s a v e s i t a…" at bounding box center [793, 538] width 1155 height 560
click at [248, 233] on span "List" at bounding box center [256, 235] width 18 height 15
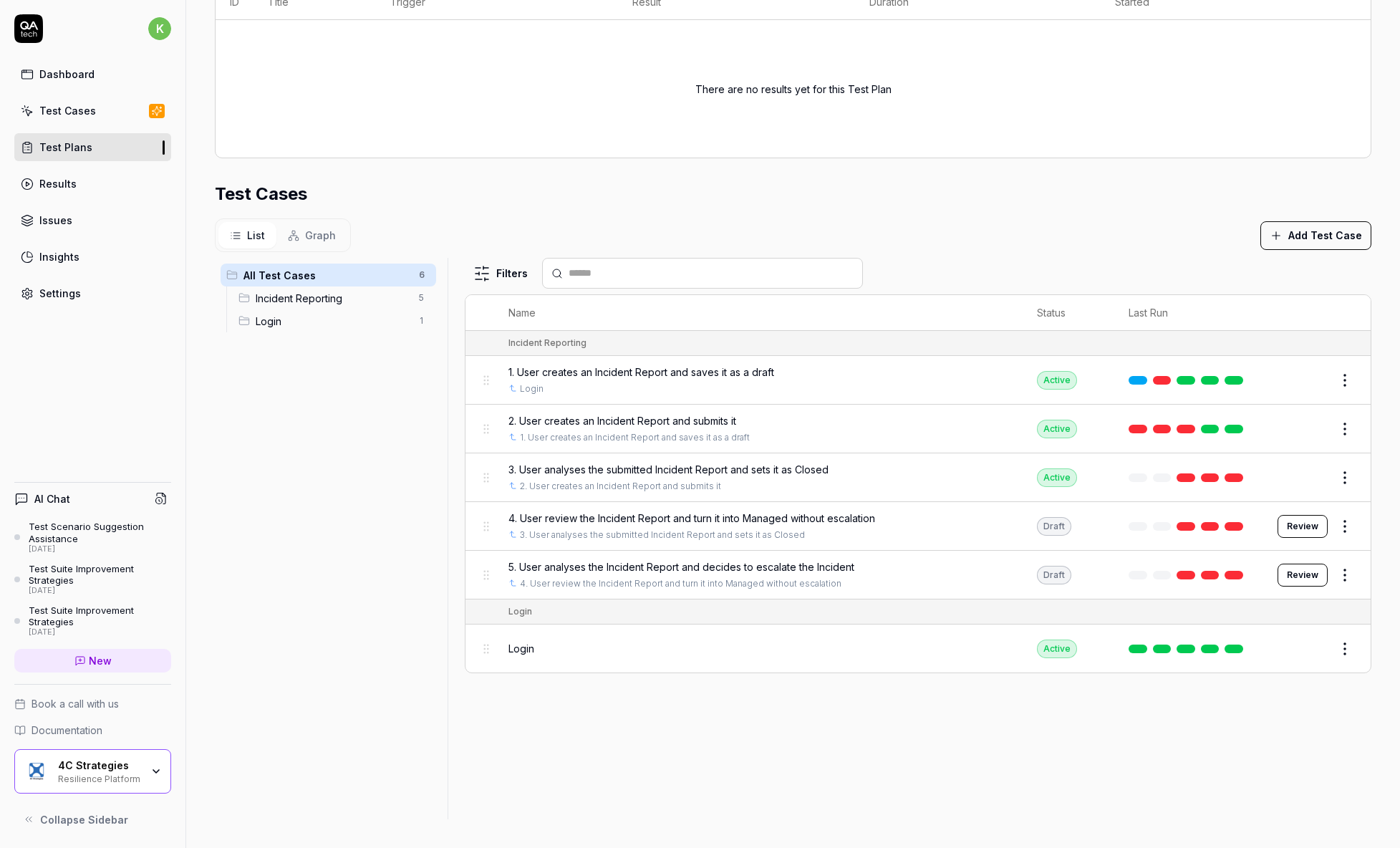
click at [92, 109] on link "Test Cases" at bounding box center [92, 111] width 157 height 28
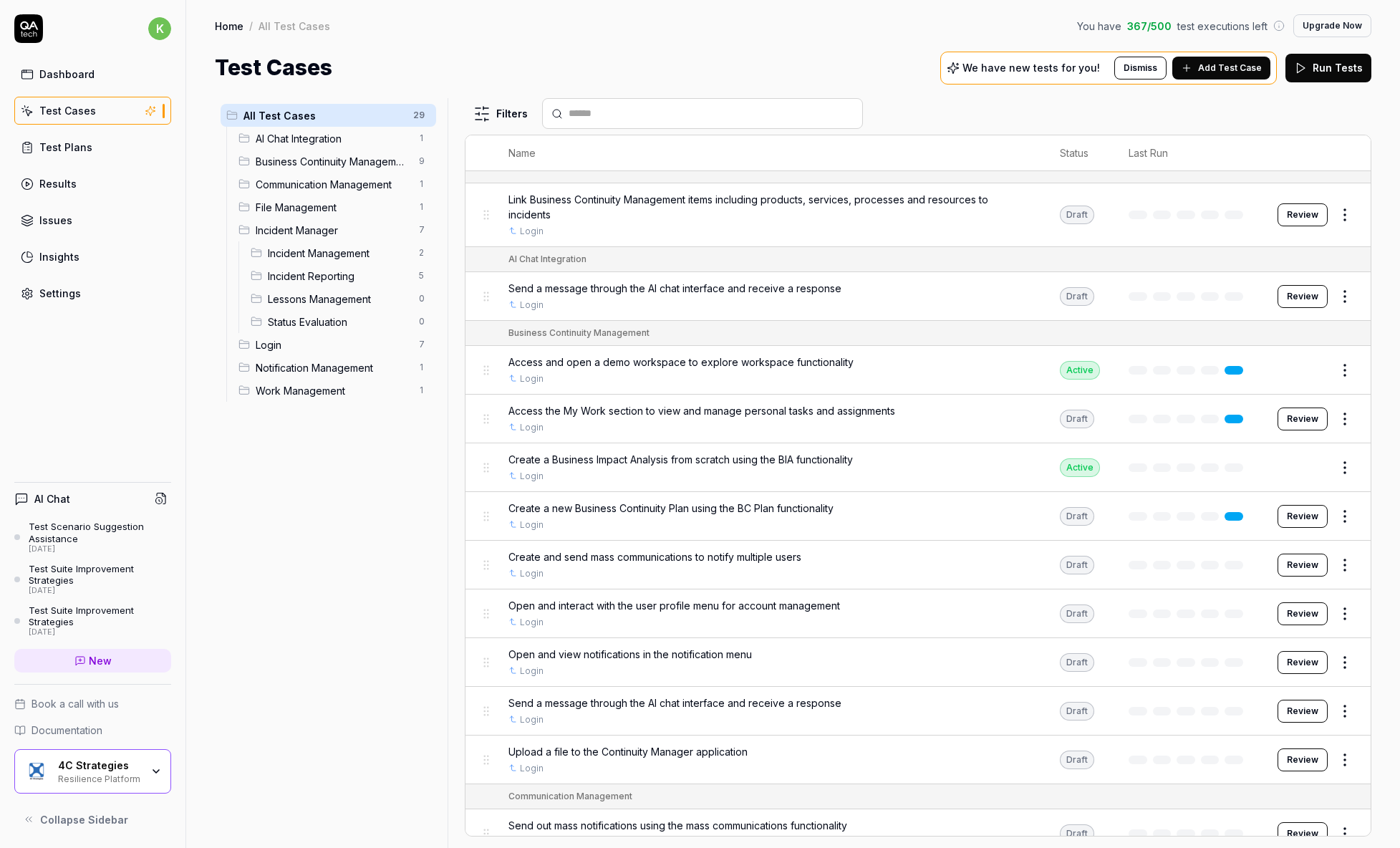
click at [86, 657] on icon at bounding box center [80, 661] width 12 height 12
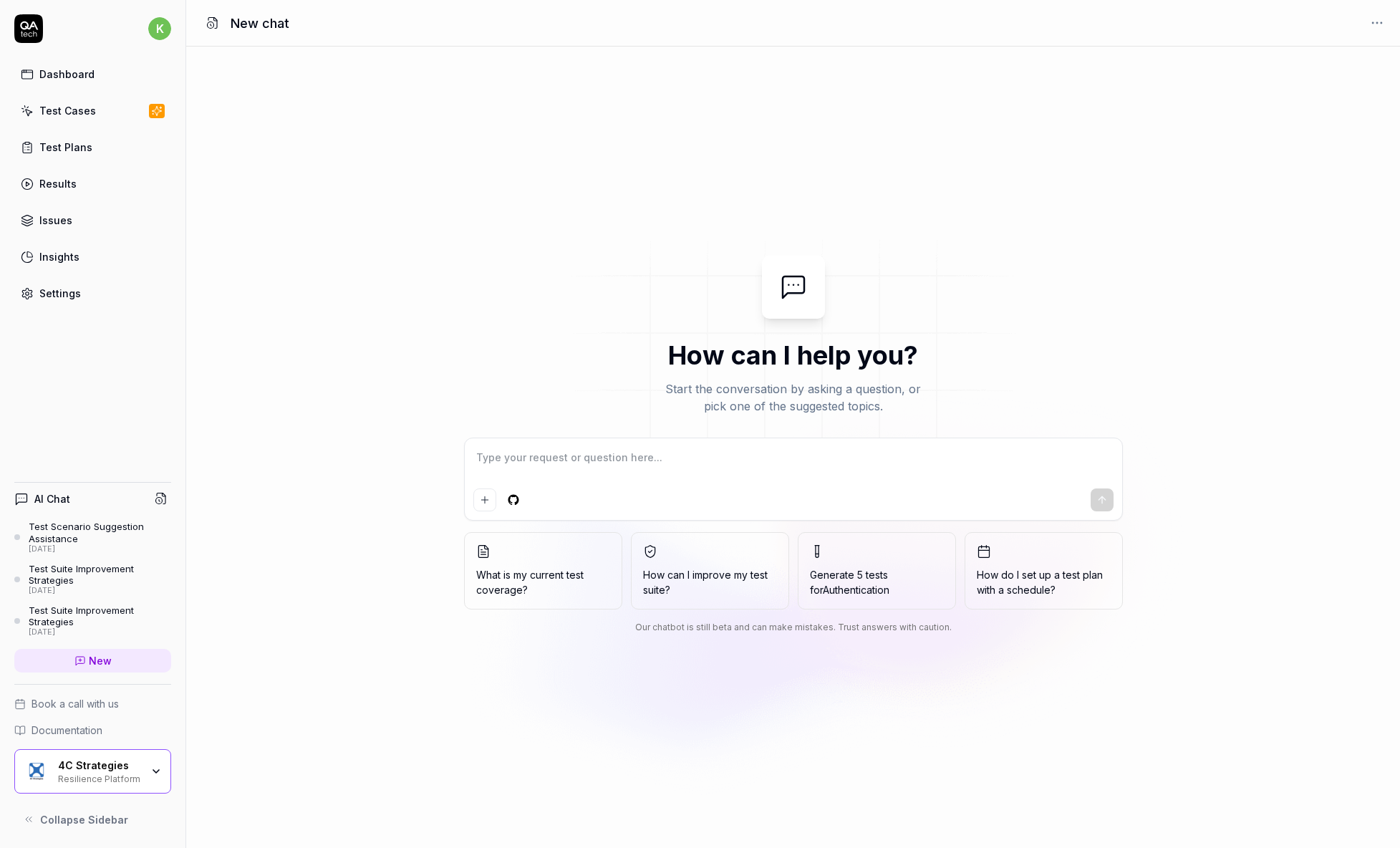
type textarea "*"
click at [621, 466] on textarea at bounding box center [793, 465] width 640 height 36
type textarea "what do you know about my project and what do you think about the tests coverag…"
type textarea "*"
click at [484, 459] on textarea "what do you know about my project and what do you think about the tests coverag…" at bounding box center [793, 465] width 640 height 36
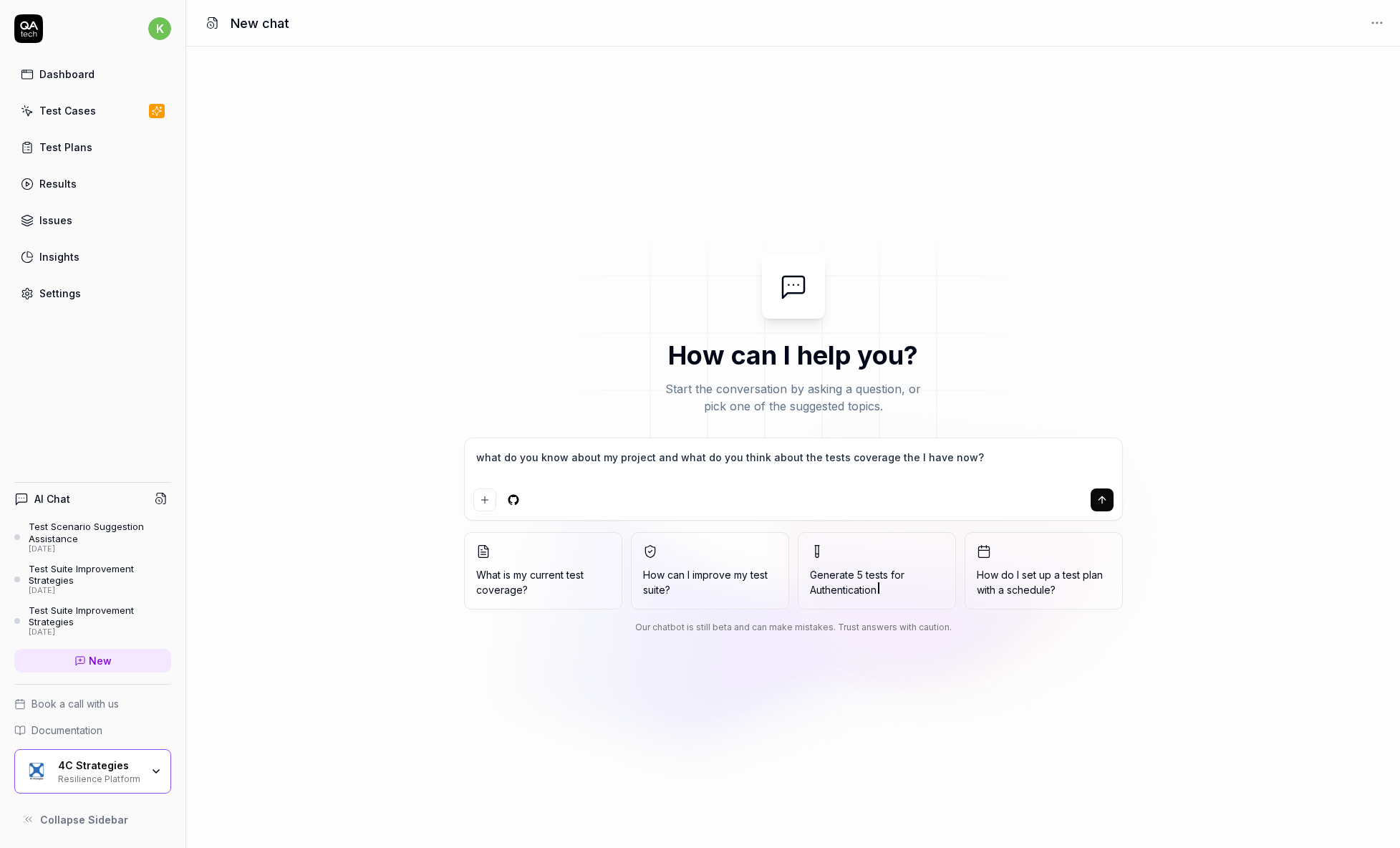
type textarea "hat do you know about my project and what do you think about the tests coverage…"
type textarea "*"
type textarea "What do you know about my project and what do you think about the tests coverag…"
type textarea "*"
type textarea "What do you know about my project and what do you think about the tests coverag…"
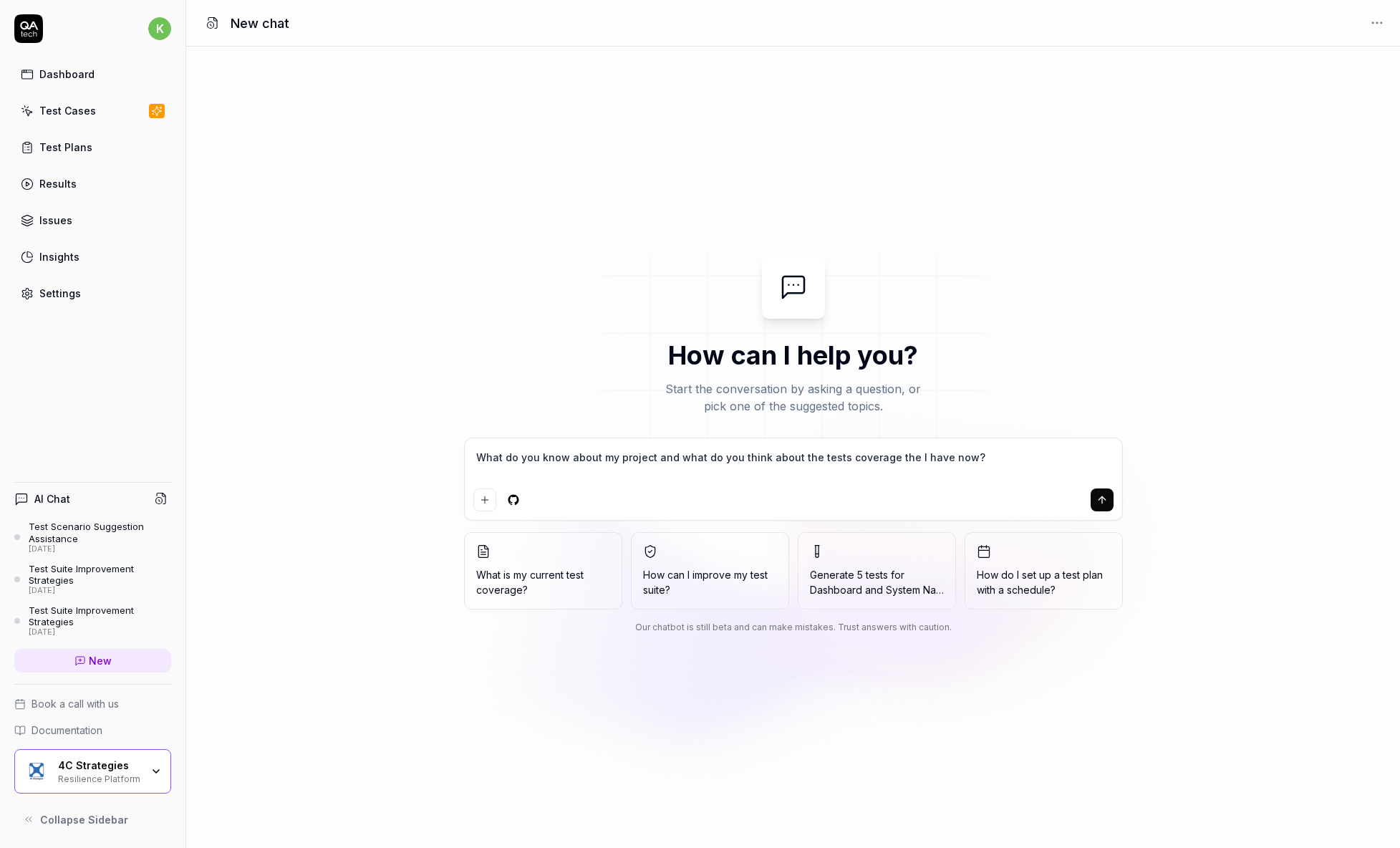
click at [1109, 500] on button "submit" at bounding box center [1102, 499] width 23 height 23
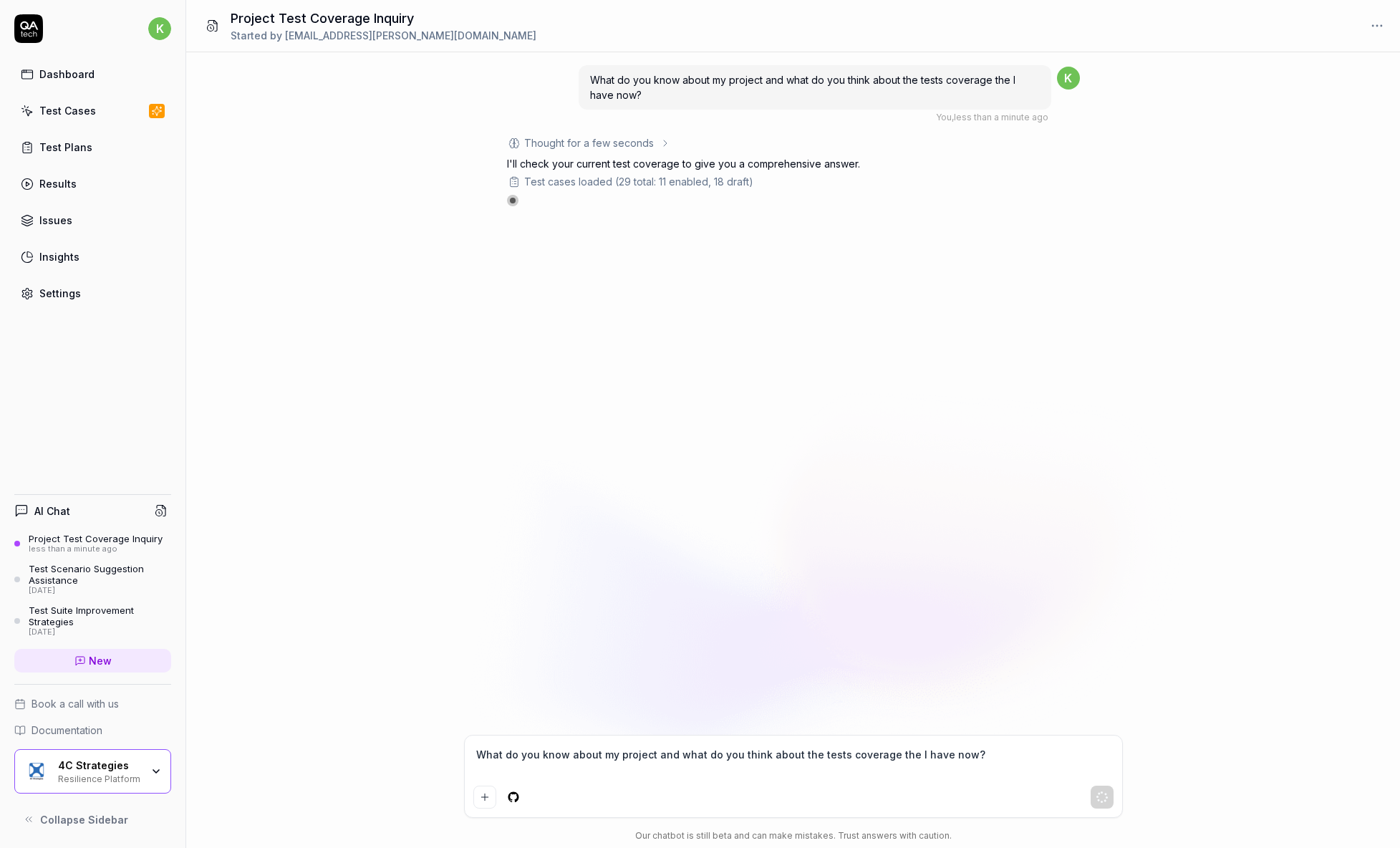
click at [676, 328] on div "What do you know about my project and what do you think about the tests coverag…" at bounding box center [793, 393] width 1214 height 683
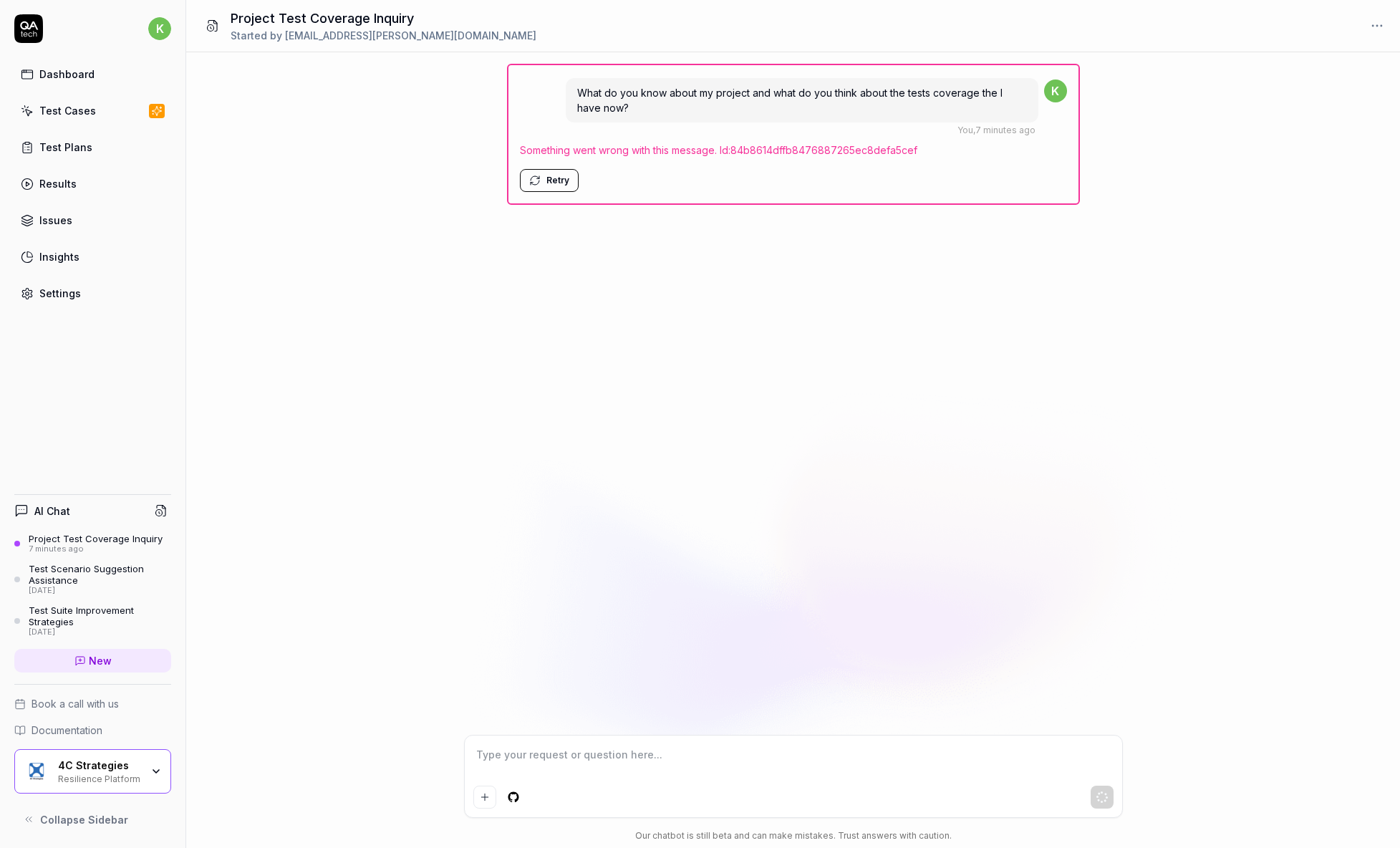
click at [557, 175] on button "Retry" at bounding box center [549, 180] width 59 height 23
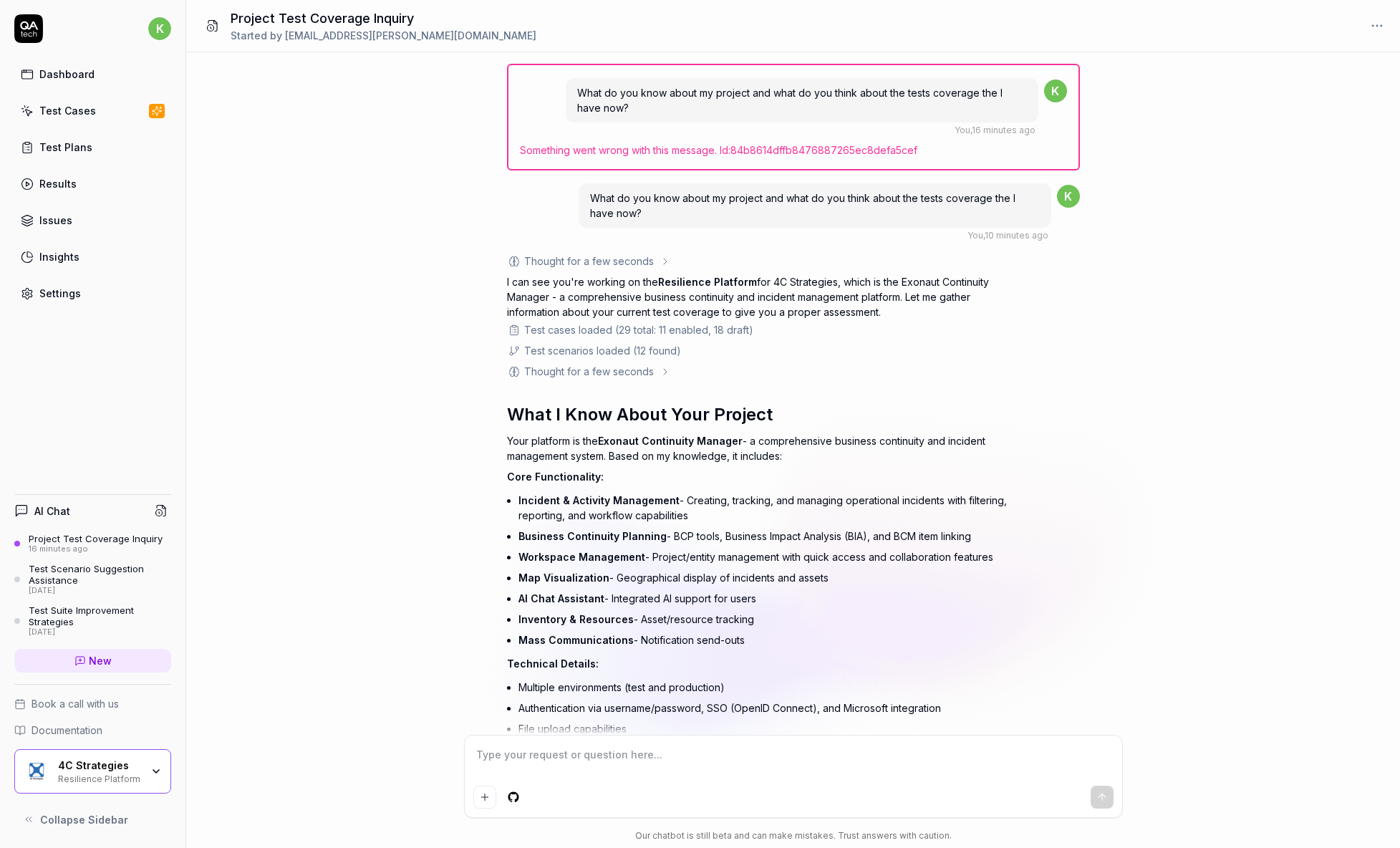
scroll to position [1001, 0]
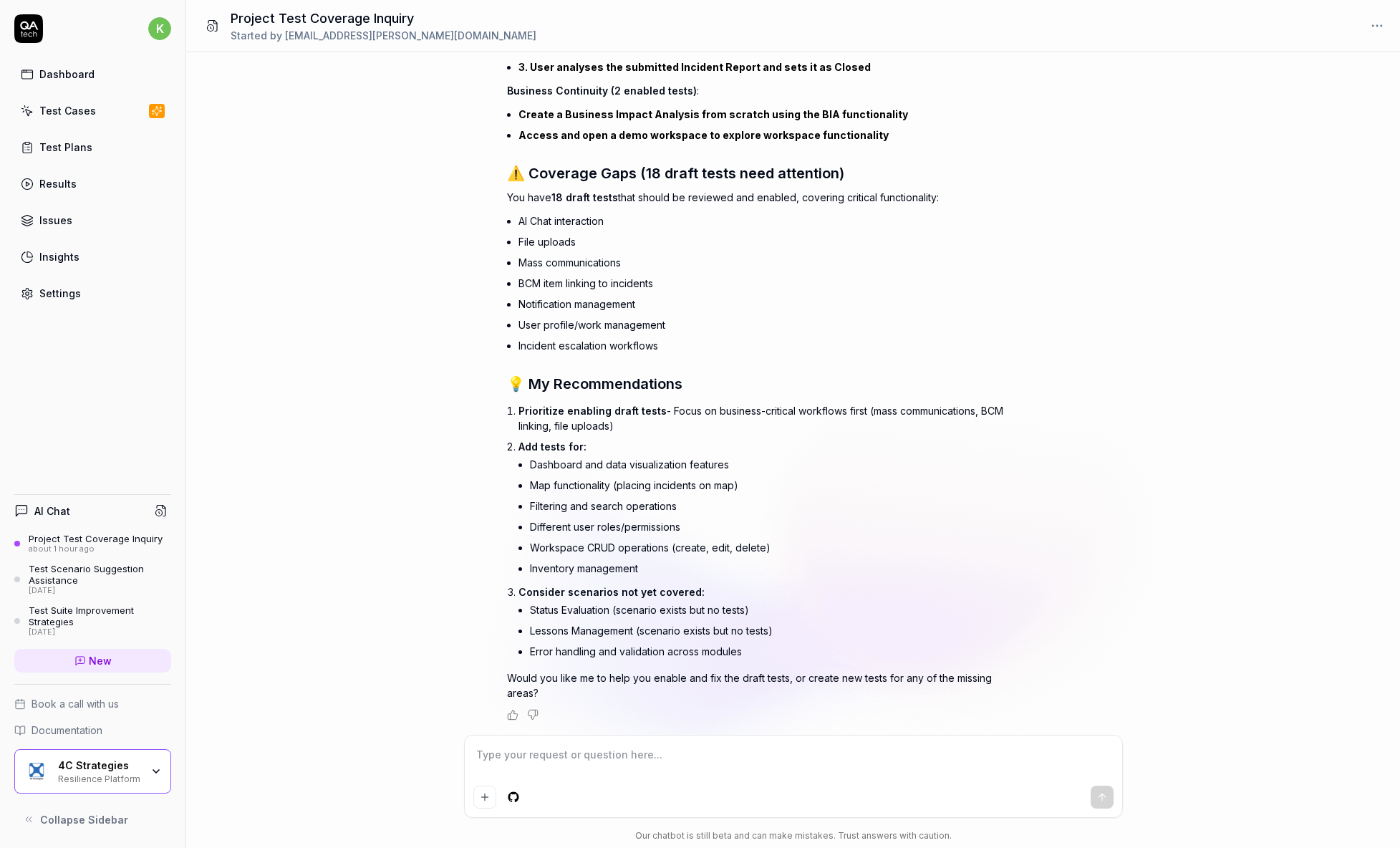
click at [96, 775] on div "Resilience Platform" at bounding box center [100, 777] width 83 height 12
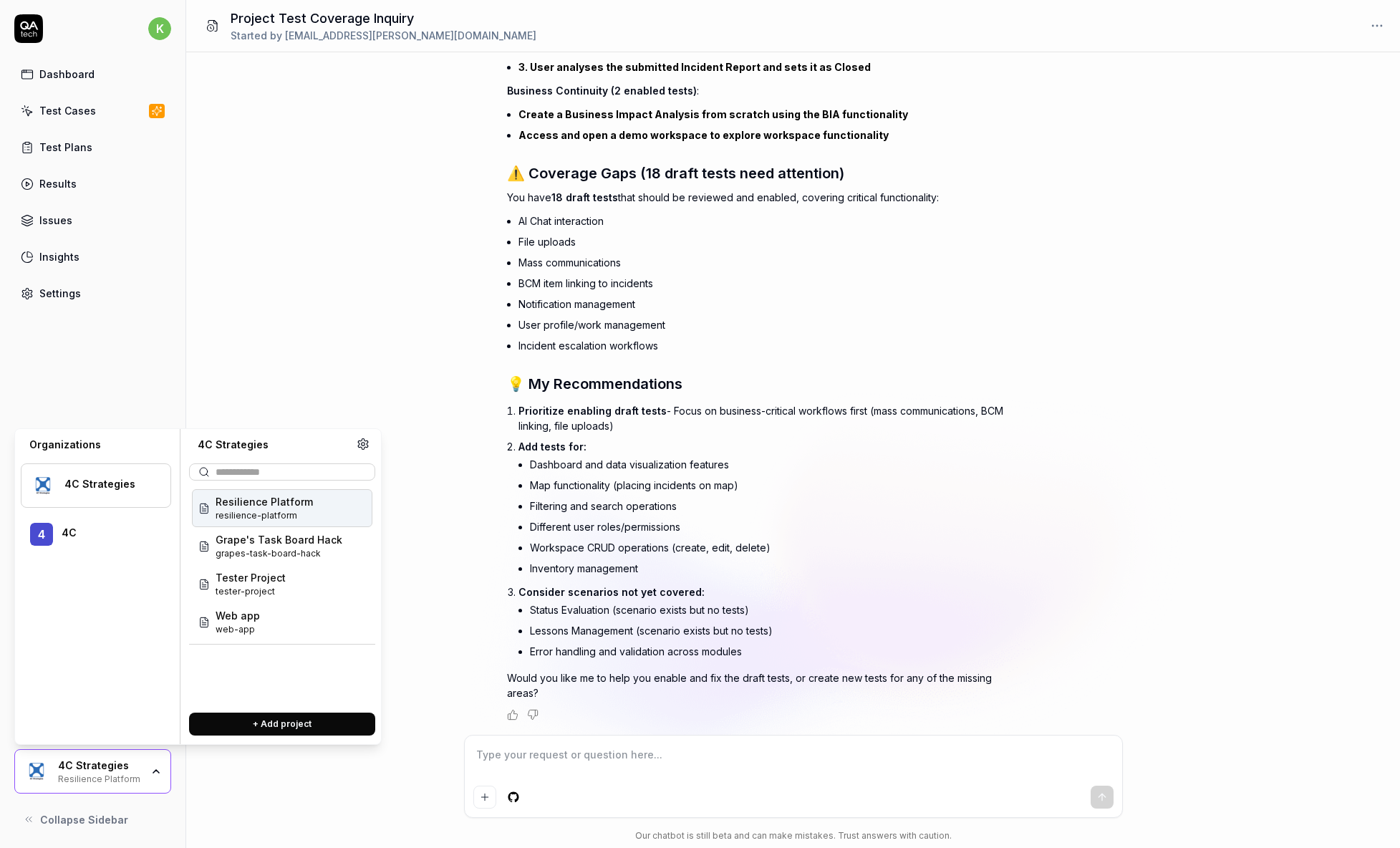
click at [714, 271] on li "Mass communications" at bounding box center [763, 263] width 490 height 20
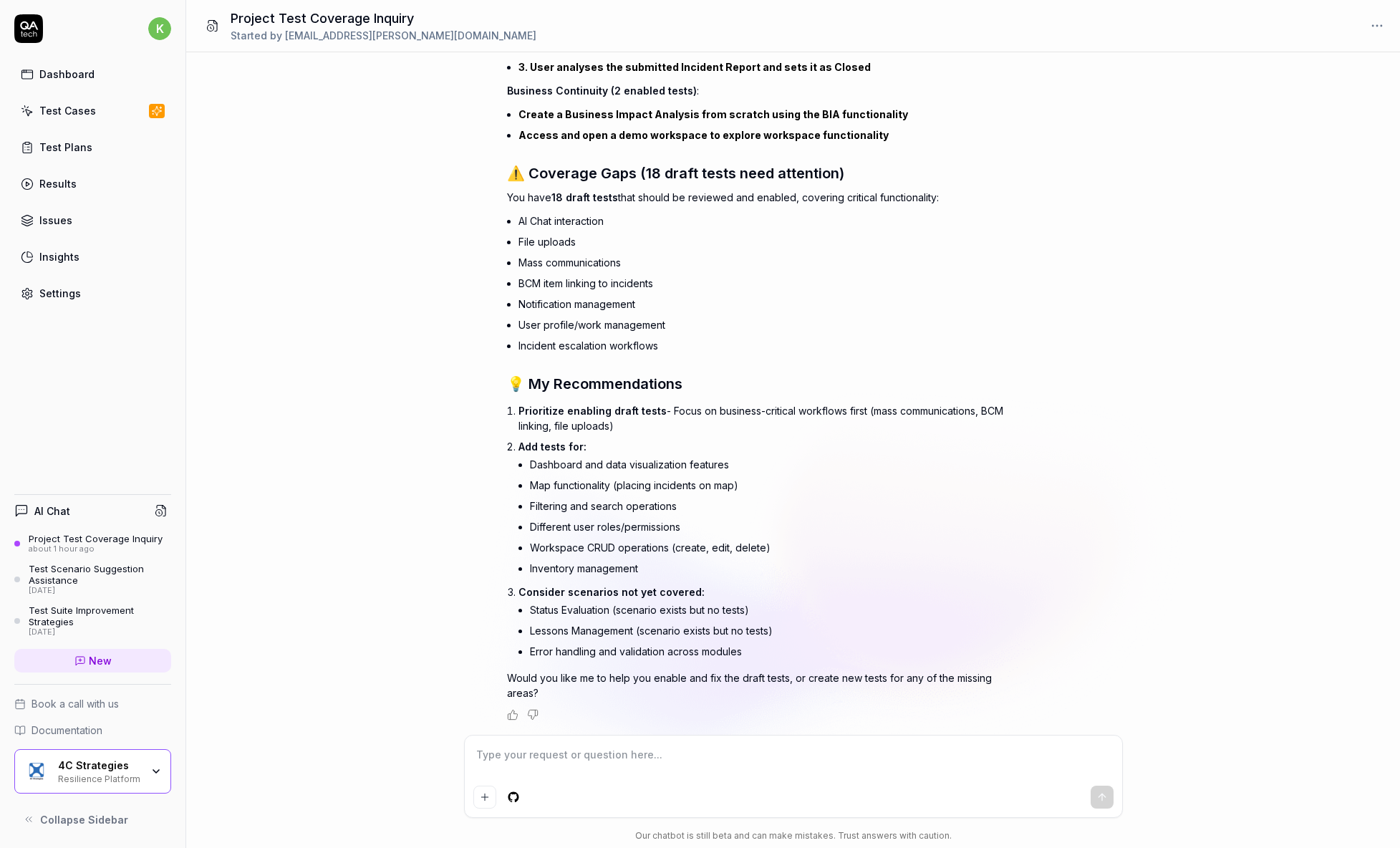
click at [989, 326] on li "User profile/work management" at bounding box center [763, 324] width 490 height 20
click at [1006, 304] on li "Notification management" at bounding box center [763, 304] width 490 height 20
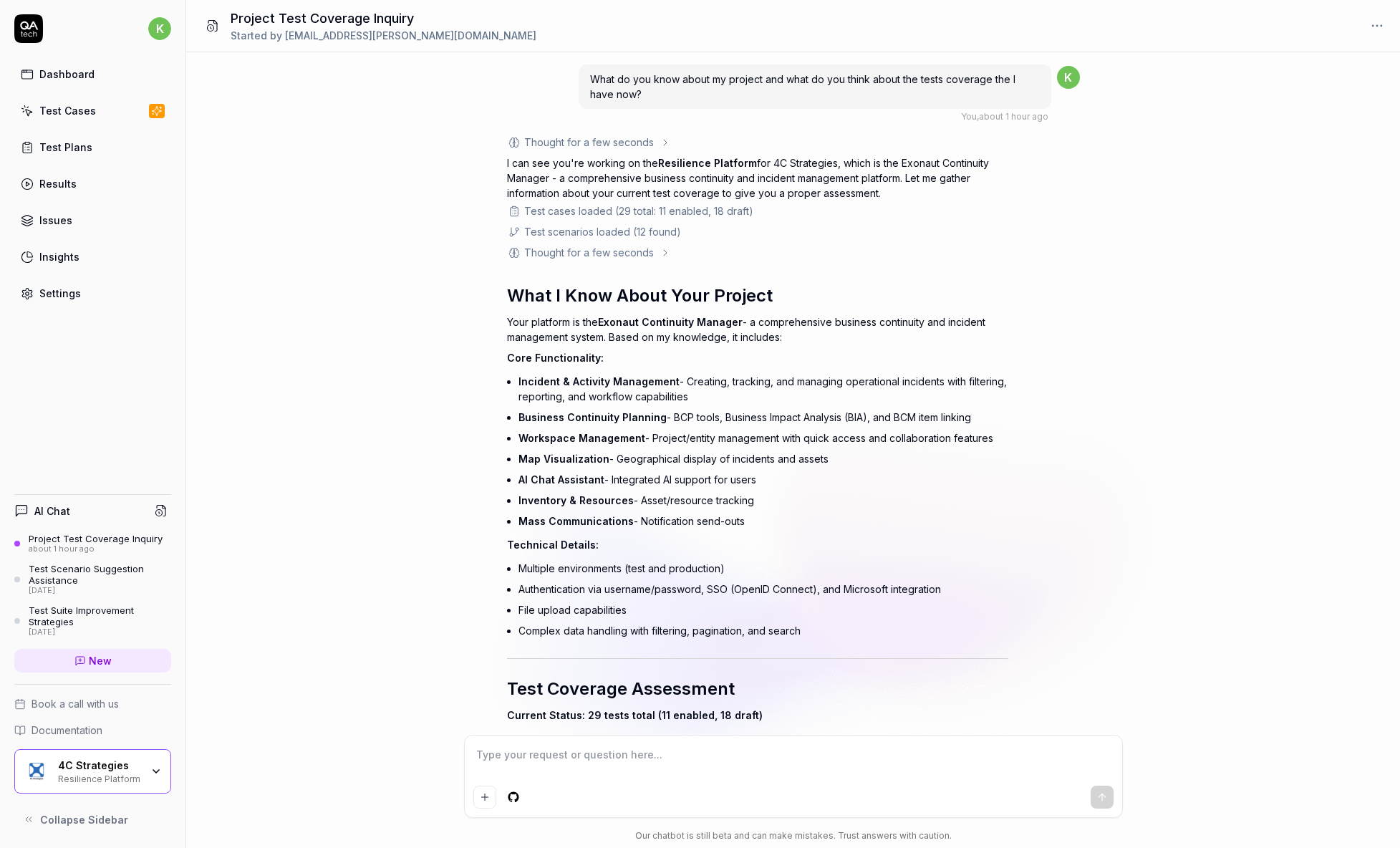
scroll to position [0, 0]
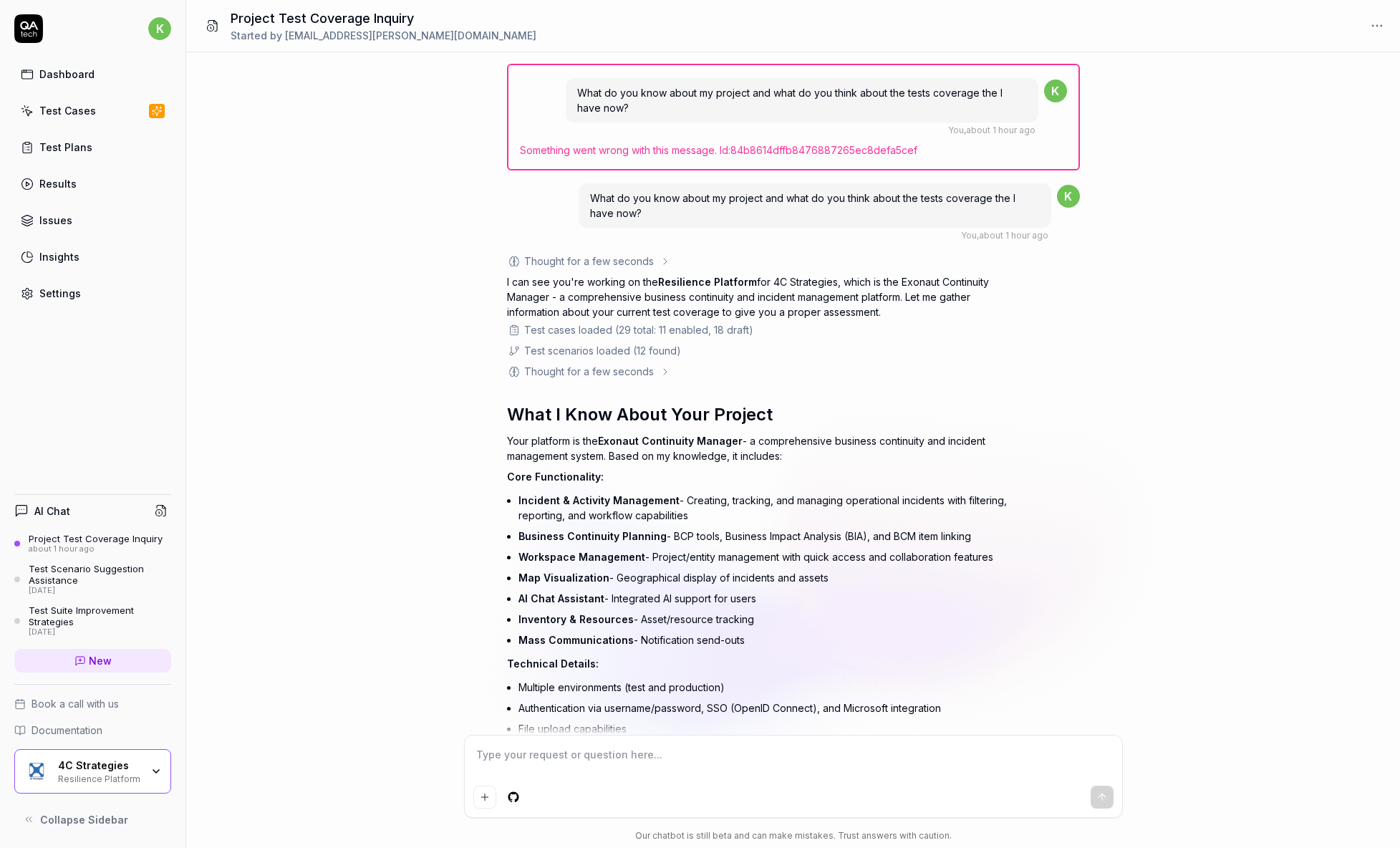
type textarea "*"
